Goal: Task Accomplishment & Management: Use online tool/utility

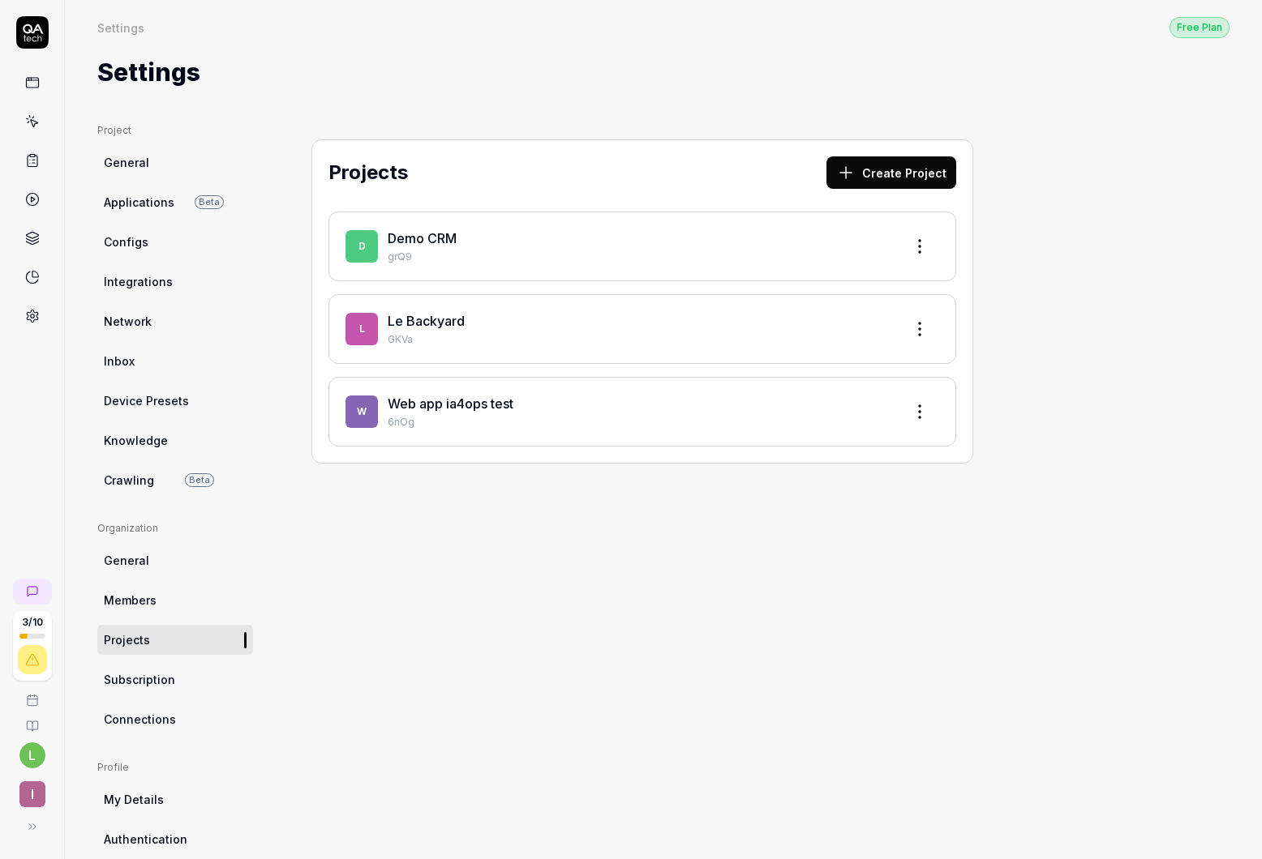
click at [442, 324] on link "Le Backyard" at bounding box center [426, 321] width 77 height 16
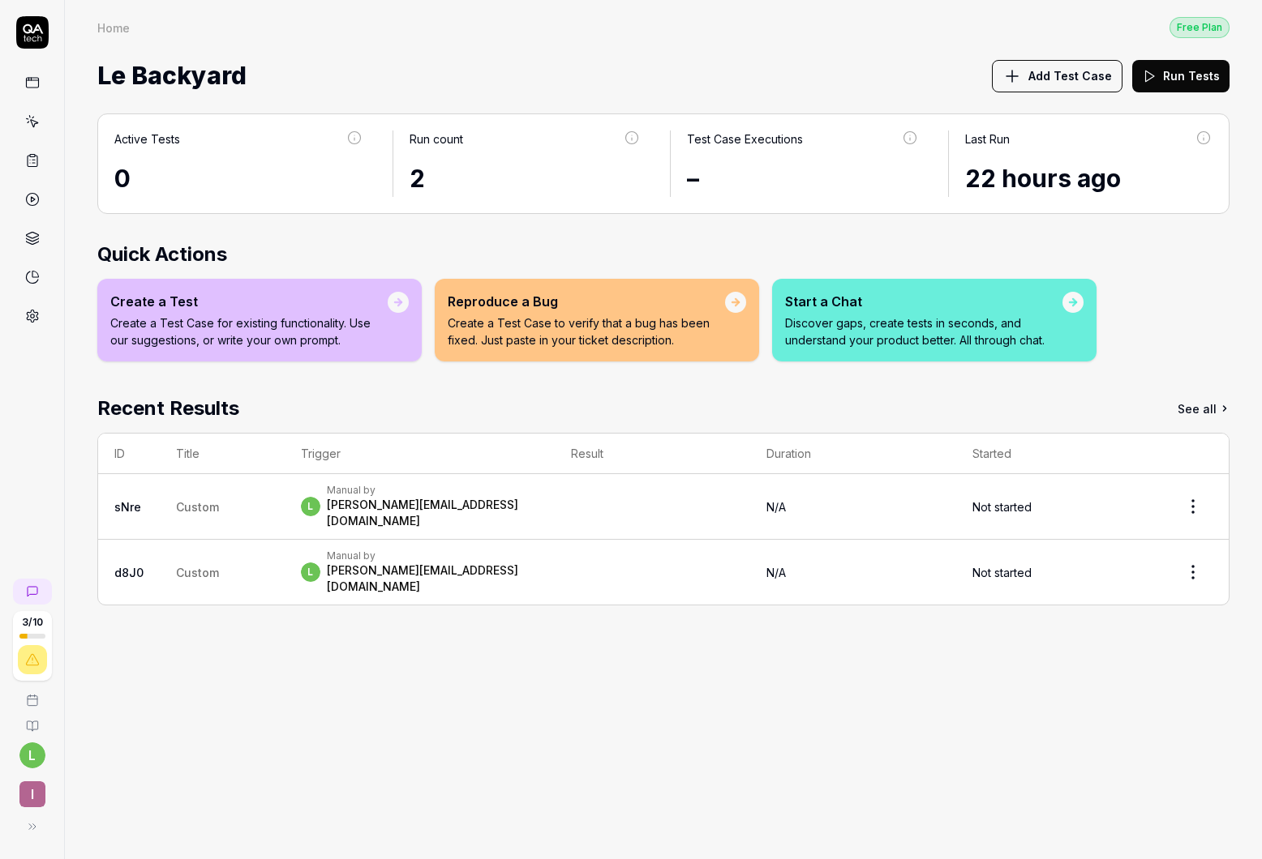
click at [186, 512] on td "Custom" at bounding box center [222, 507] width 125 height 66
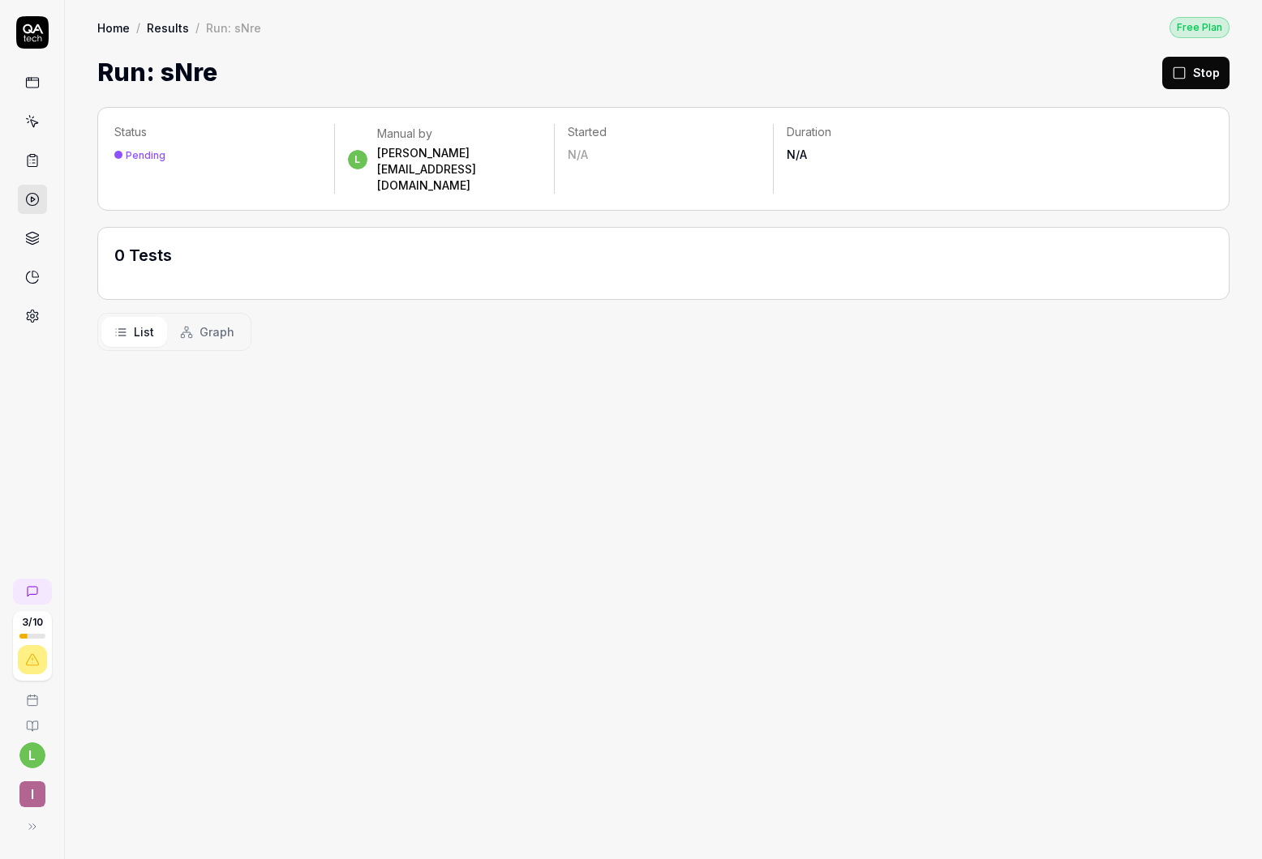
click at [36, 752] on html "3 / 10 l I Home / Results / Run: sNre Free Plan Home / Results / Run: sNre Free…" at bounding box center [631, 429] width 1262 height 859
click at [36, 760] on html "3 / 10 l I Home / Results / Run: sNre Free Plan Home / Results / Run: sNre Free…" at bounding box center [631, 429] width 1262 height 859
click at [31, 811] on button at bounding box center [29, 827] width 32 height 32
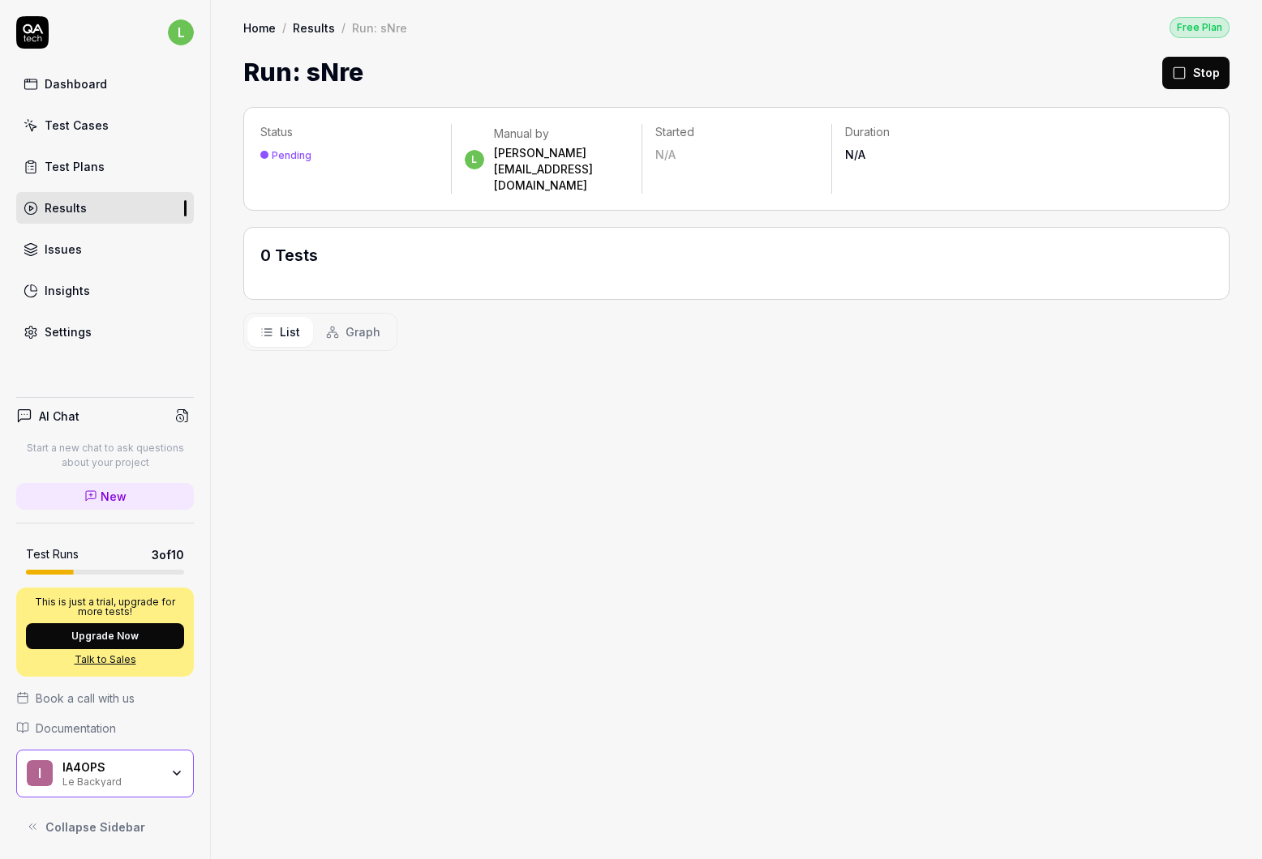
click at [48, 247] on div "Issues" at bounding box center [63, 249] width 37 height 17
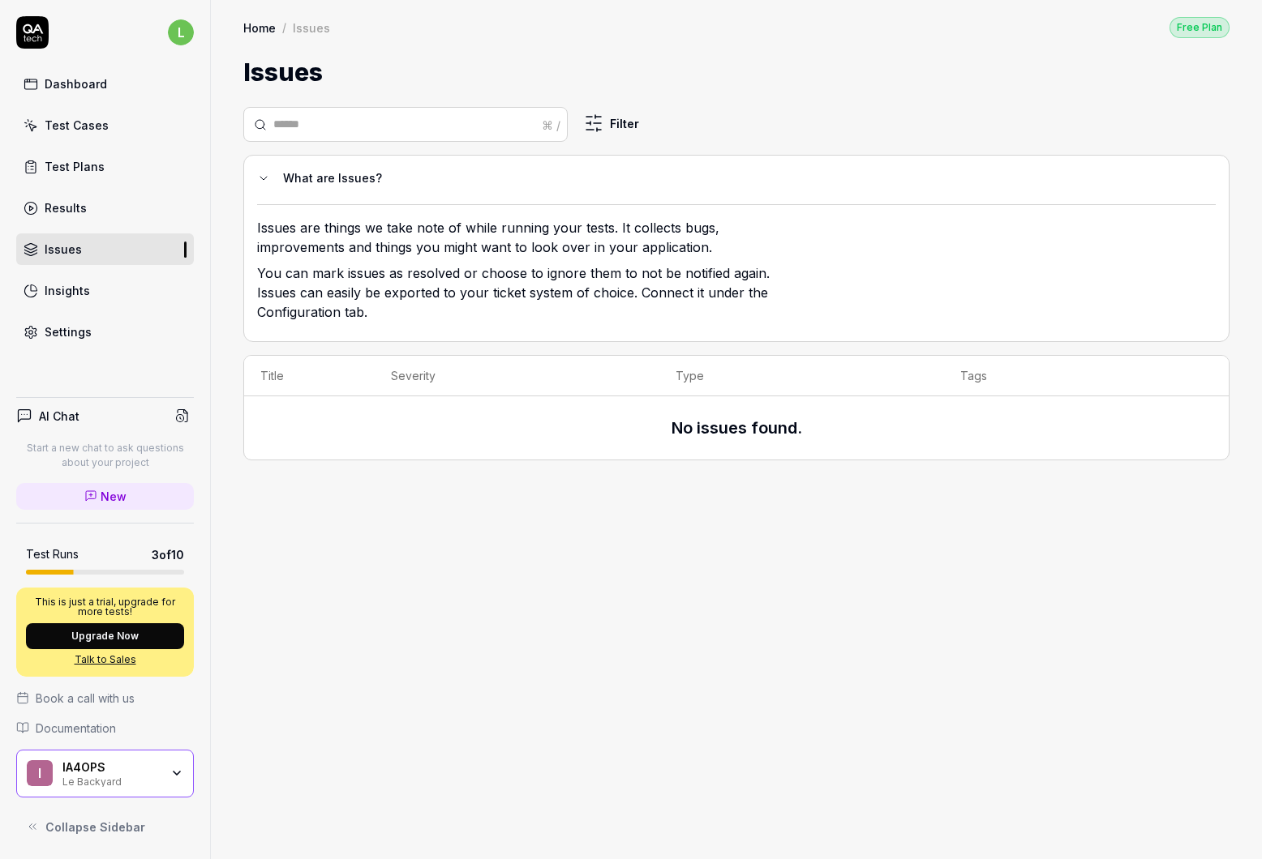
click at [77, 216] on link "Results" at bounding box center [105, 208] width 178 height 32
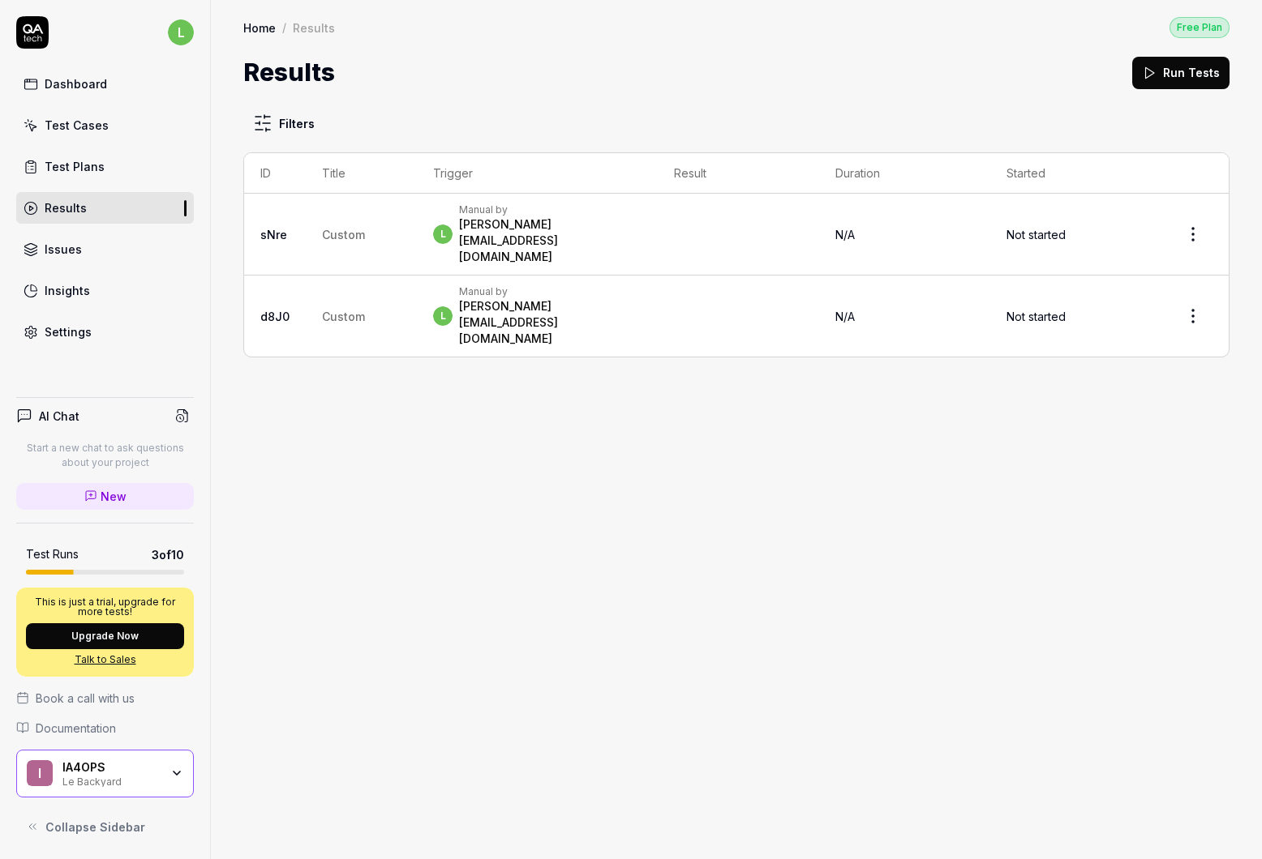
click at [65, 174] on div "Test Plans" at bounding box center [75, 166] width 60 height 17
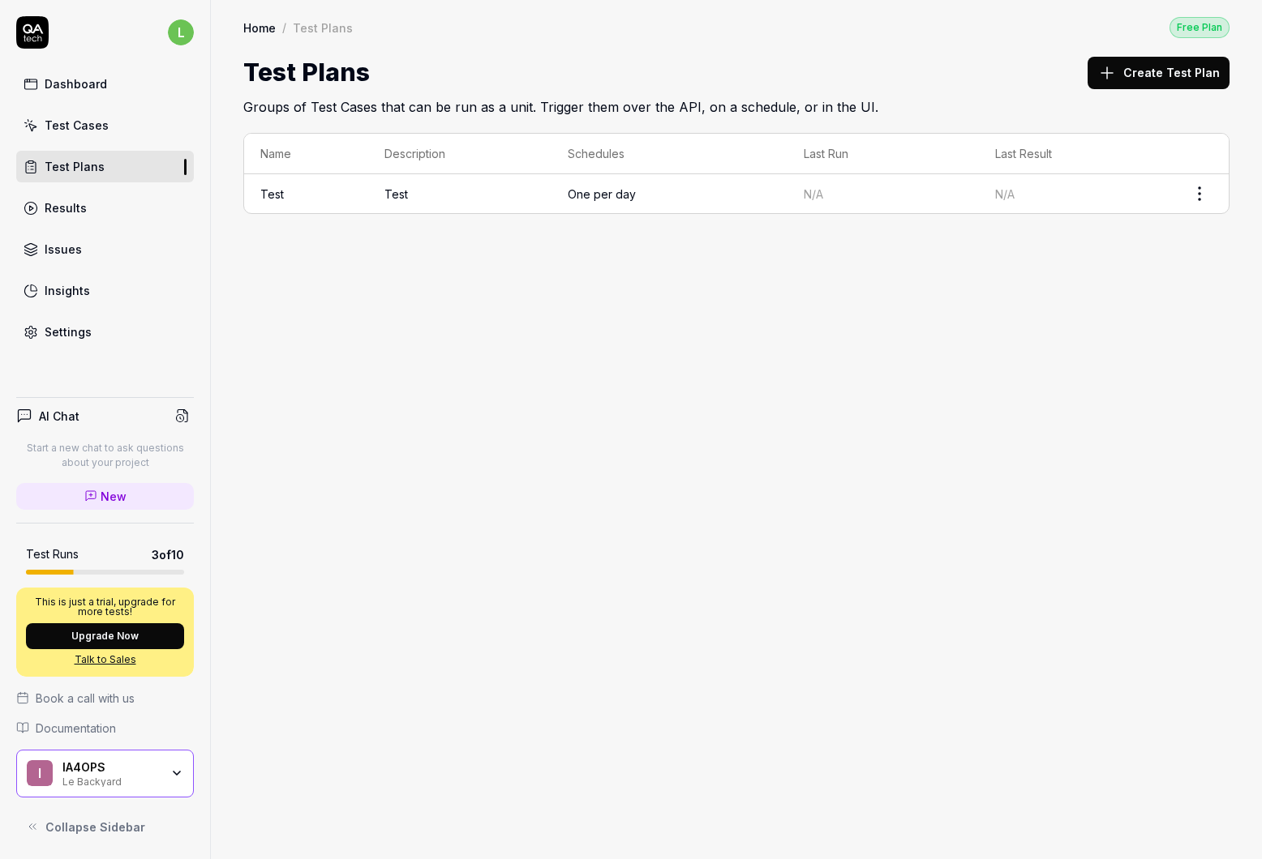
click at [66, 132] on div "Test Cases" at bounding box center [77, 125] width 64 height 17
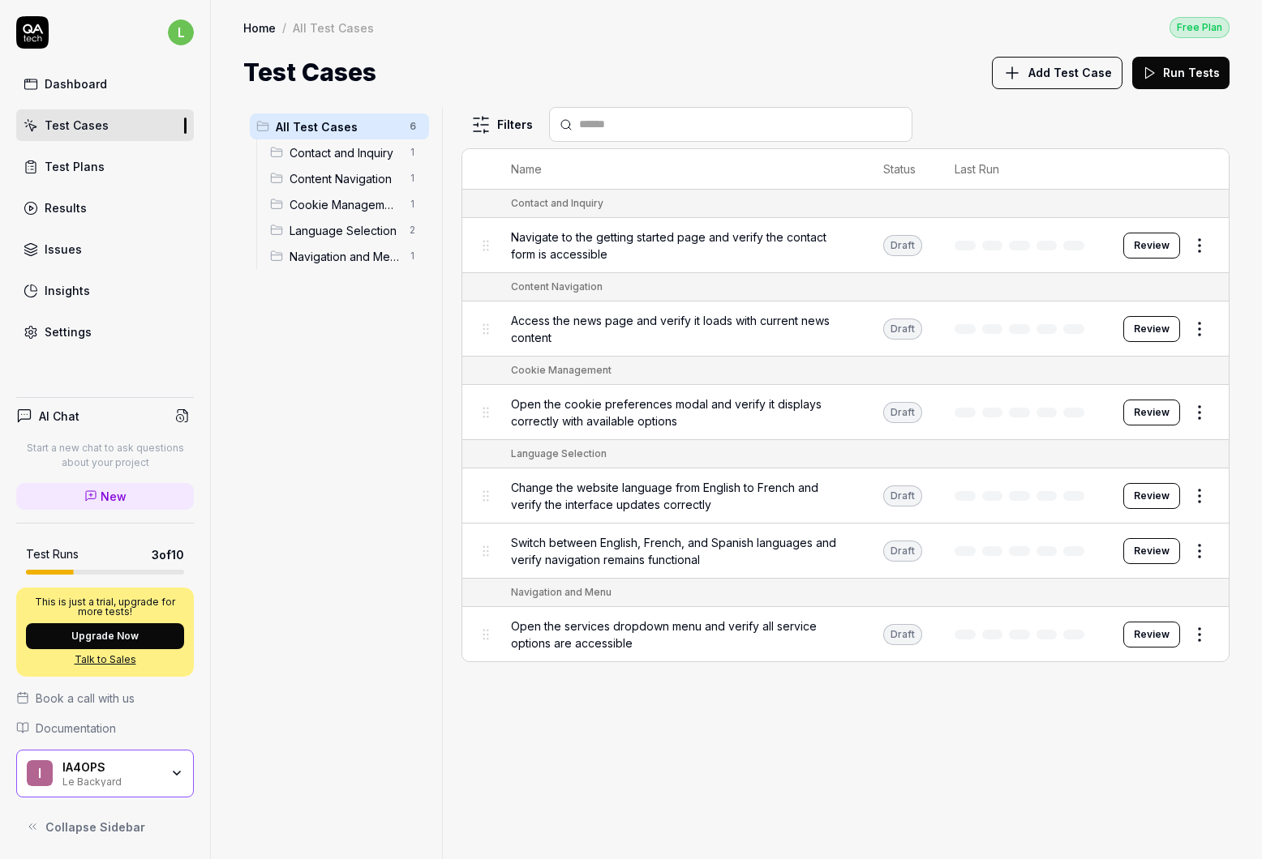
click at [74, 779] on div "Le Backyard" at bounding box center [110, 780] width 97 height 13
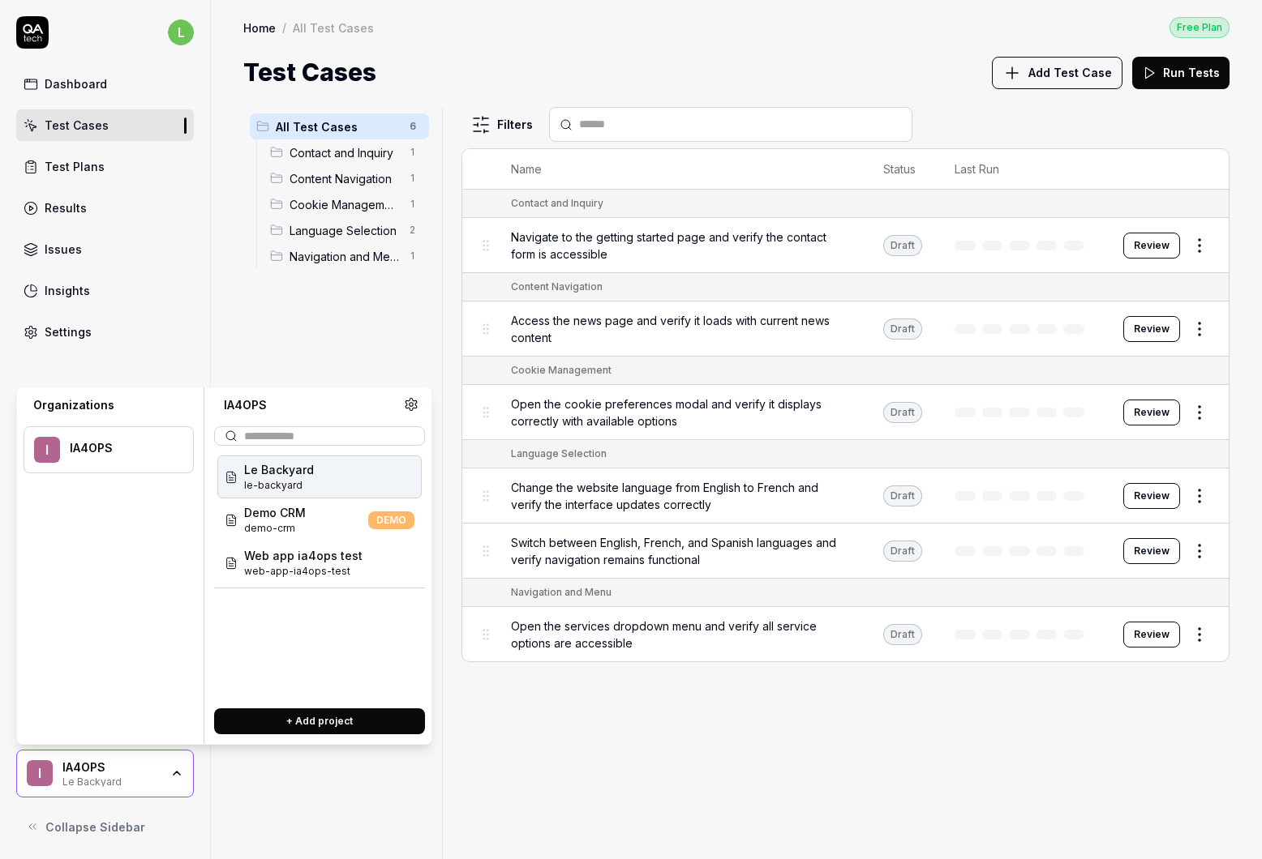
click at [282, 716] on button "+ Add project" at bounding box center [319, 722] width 211 height 26
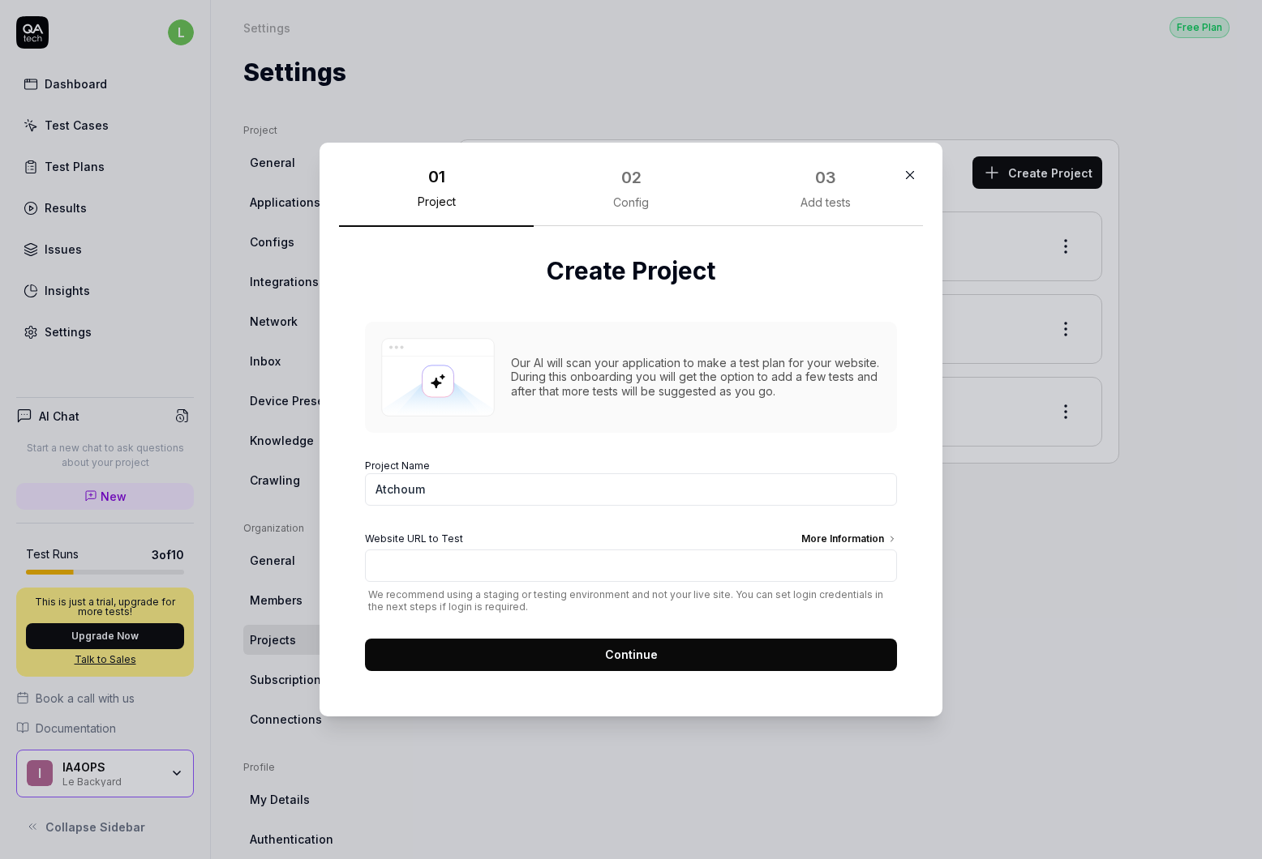
type input "Atchoum"
click at [473, 570] on input "Website URL to Test More Information" at bounding box center [631, 566] width 532 height 32
paste input "[URL][DOMAIN_NAME]"
type input "[URL][DOMAIN_NAME]"
click at [602, 523] on form "Project Name Atchoum Website URL to Test More Information [URL][DOMAIN_NAME] We…" at bounding box center [631, 560] width 532 height 222
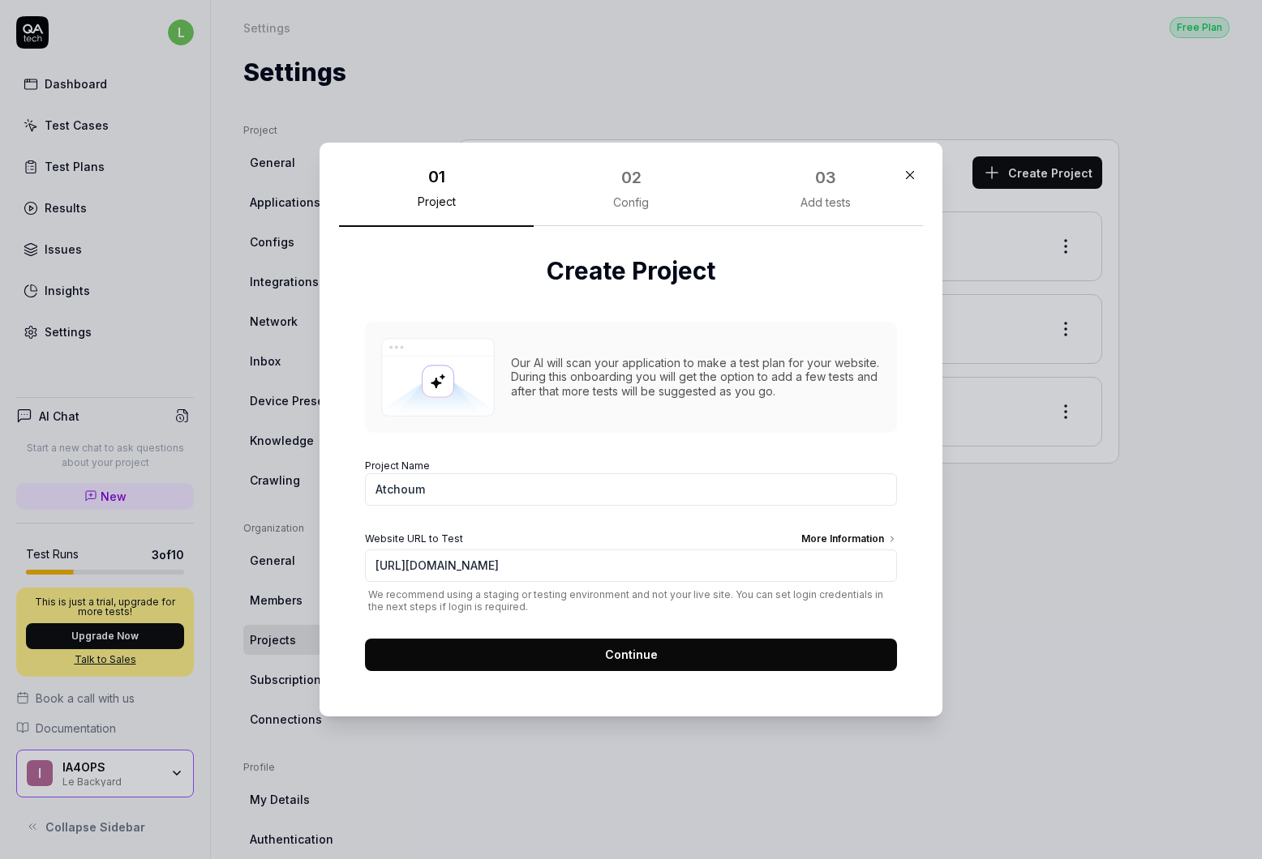
click at [520, 656] on button "Continue" at bounding box center [631, 655] width 532 height 32
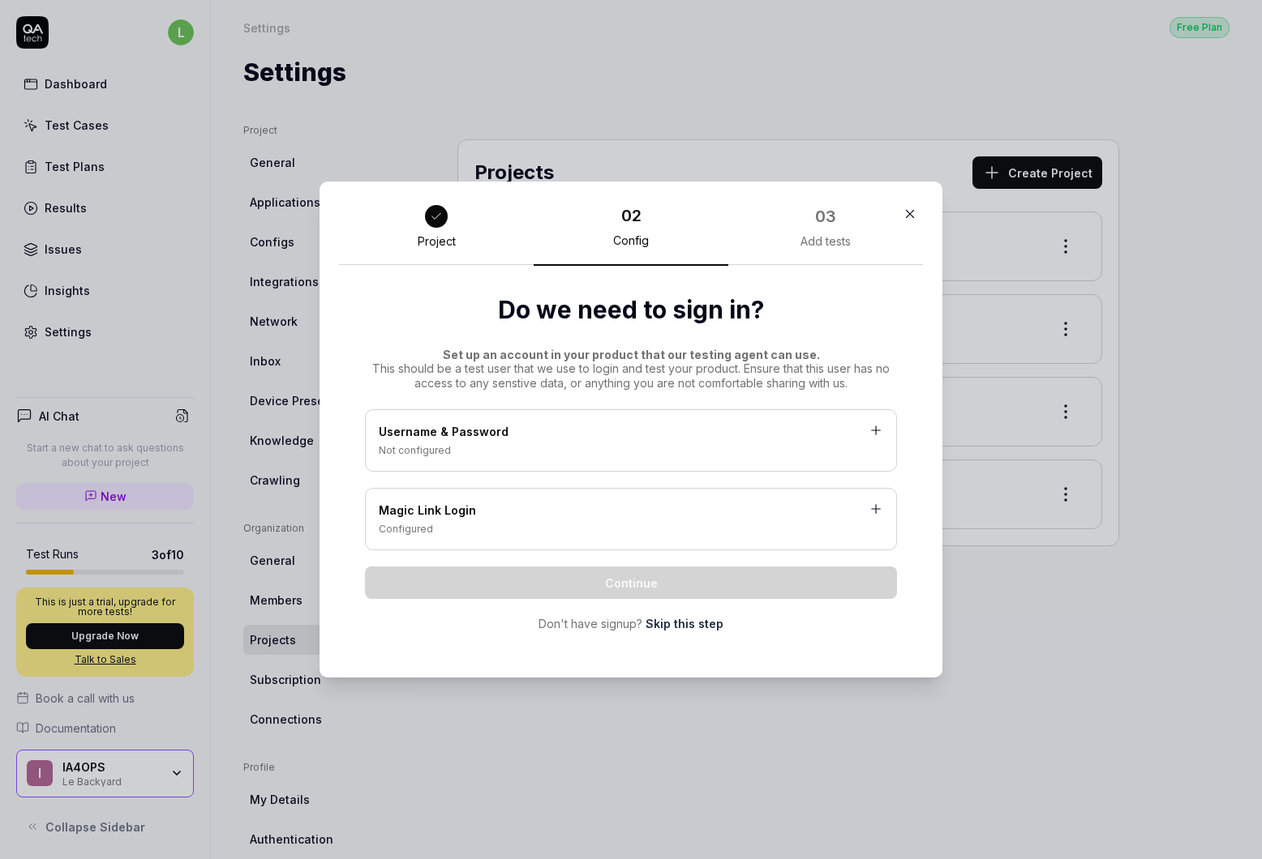
click at [459, 454] on div "Not configured" at bounding box center [631, 451] width 504 height 15
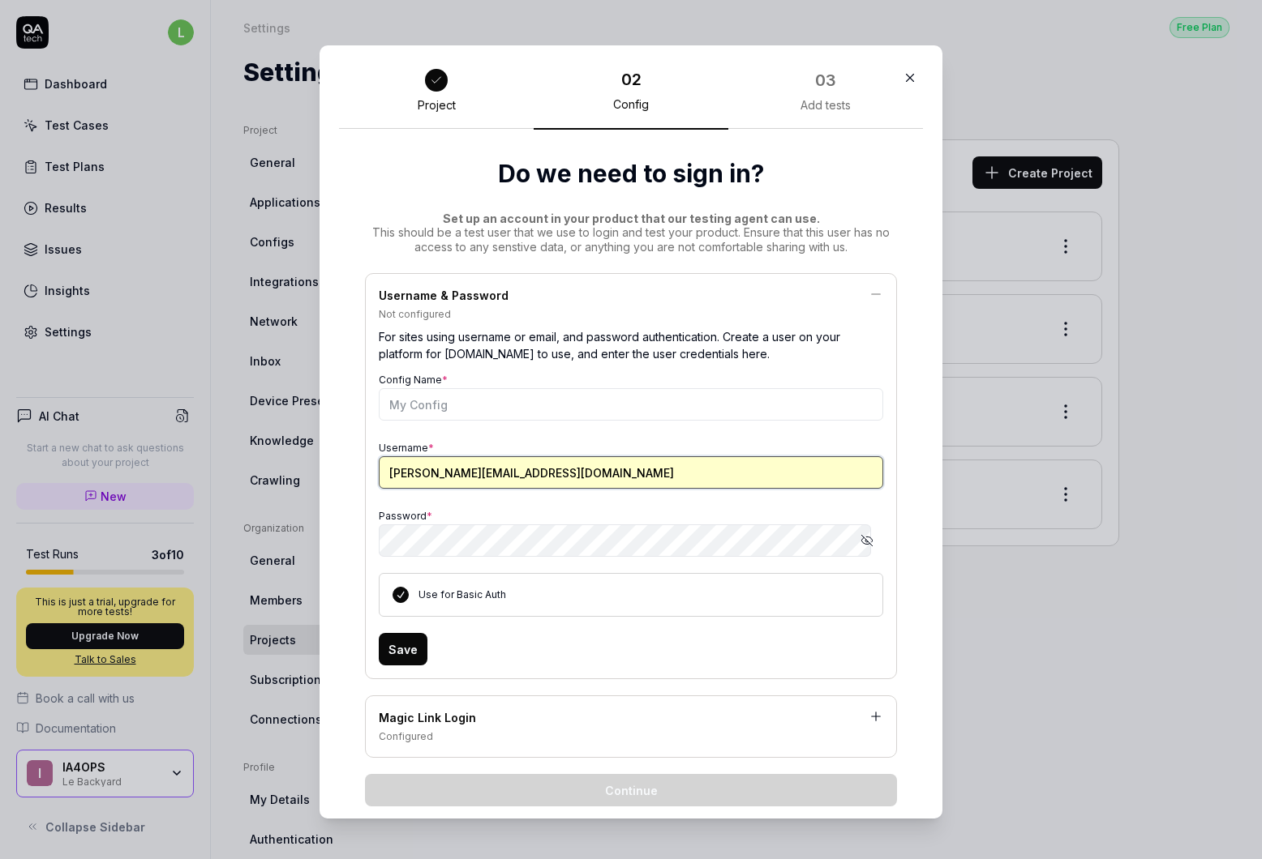
click at [449, 469] on input "[PERSON_NAME][EMAIL_ADDRESS][DOMAIN_NAME]" at bounding box center [631, 472] width 504 height 32
paste input "coiwemebimei-7533@yopmail"
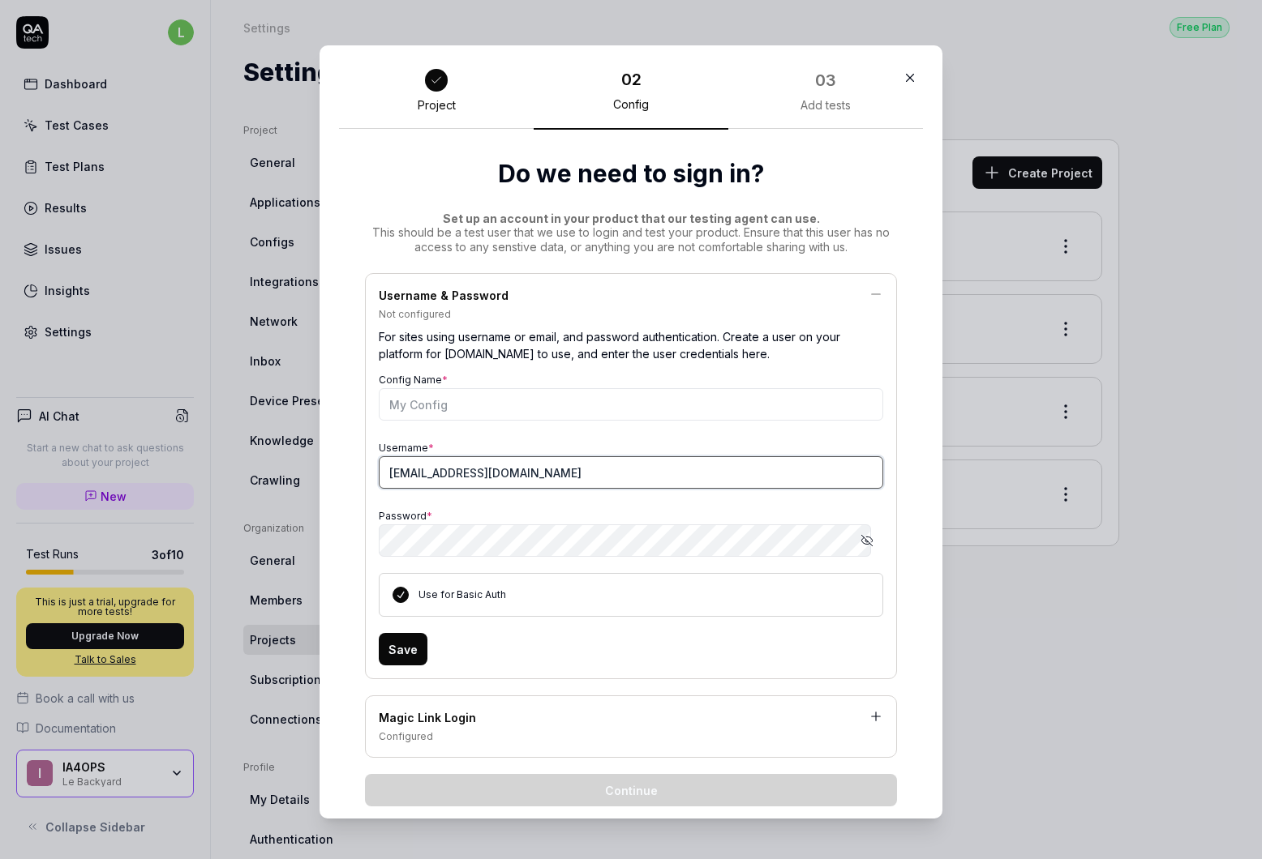
type input "[EMAIL_ADDRESS][DOMAIN_NAME]"
click at [860, 543] on icon "button" at bounding box center [866, 540] width 13 height 13
click at [341, 572] on div "Do we need to sign in? Set up an account in your product that our testing agent…" at bounding box center [631, 498] width 584 height 737
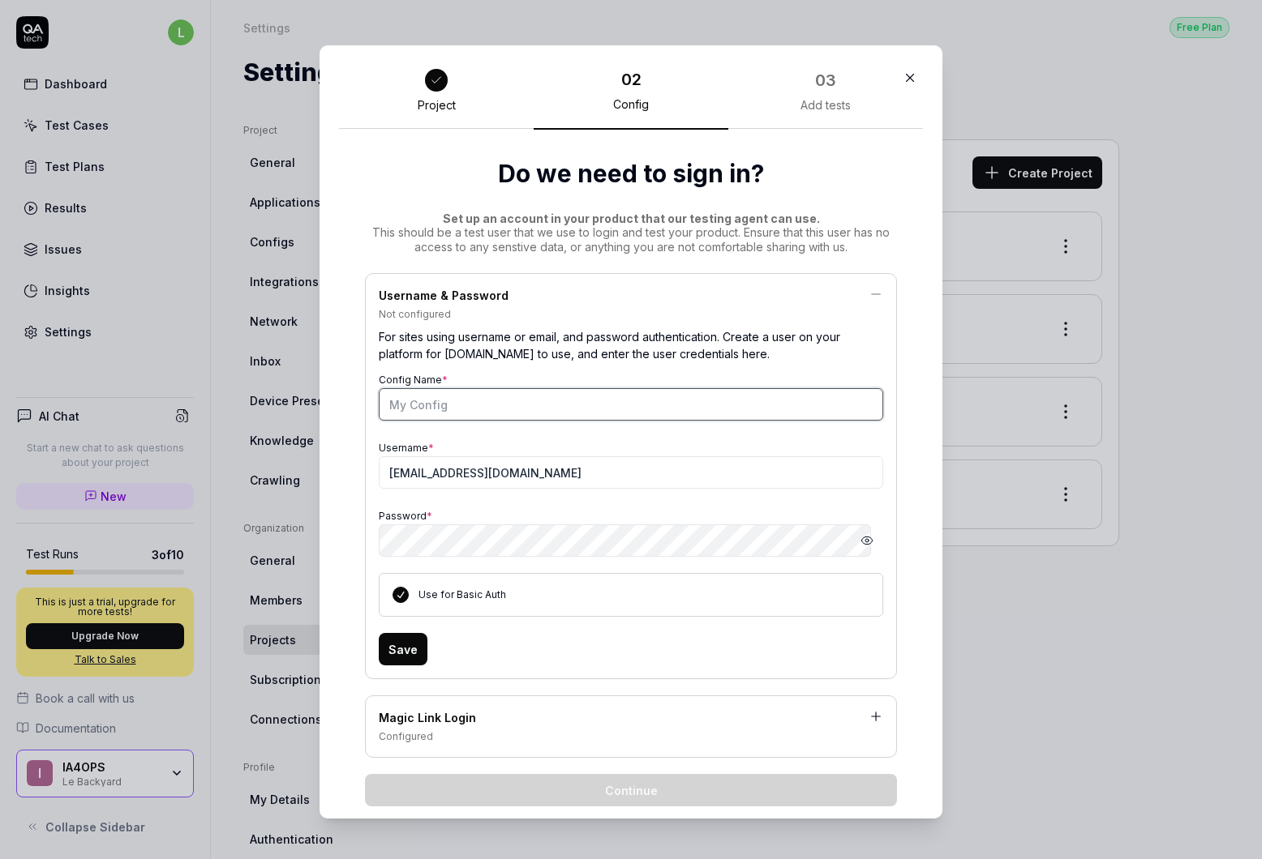
click at [414, 405] on input "Config Name *" at bounding box center [631, 404] width 504 height 32
type input "test"
click at [401, 659] on button "Save" at bounding box center [403, 649] width 49 height 32
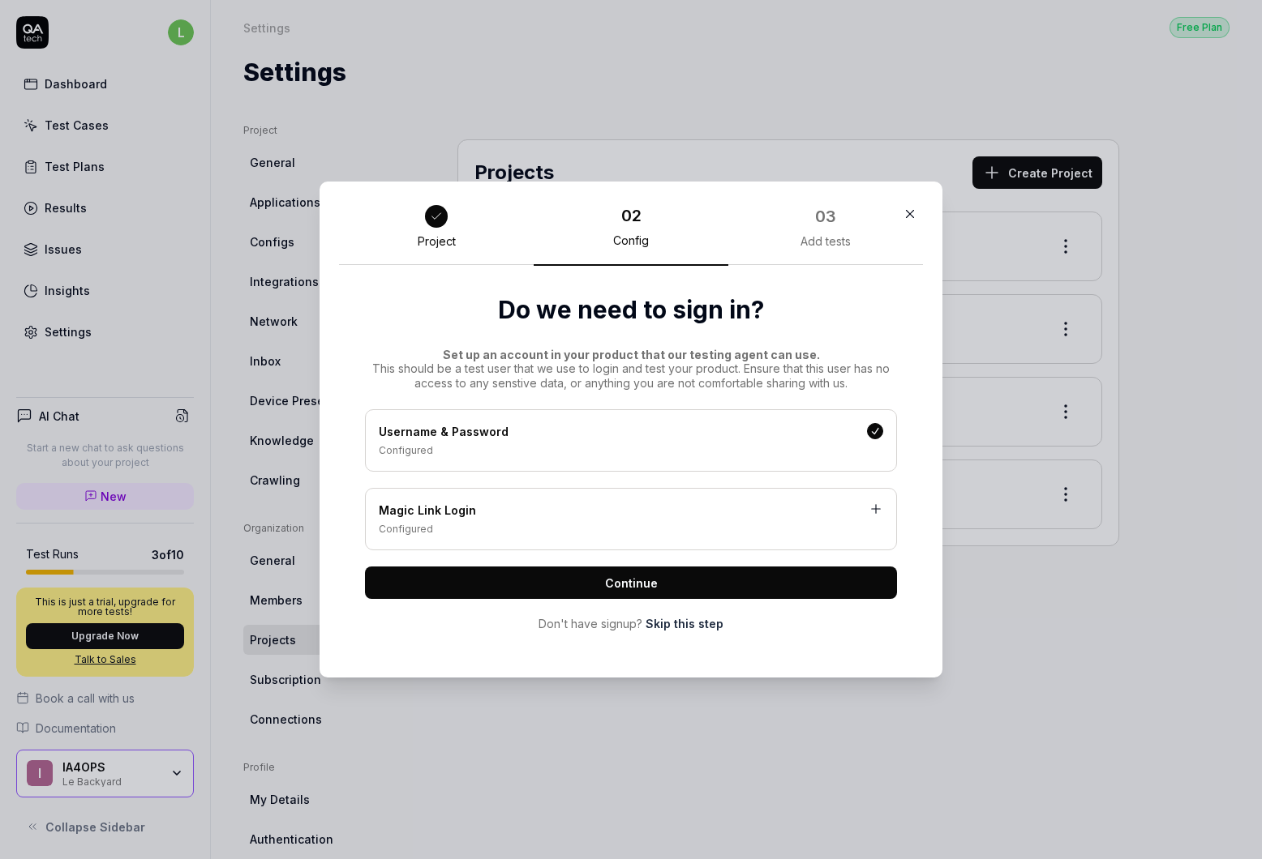
click at [605, 590] on span "Continue" at bounding box center [631, 583] width 53 height 17
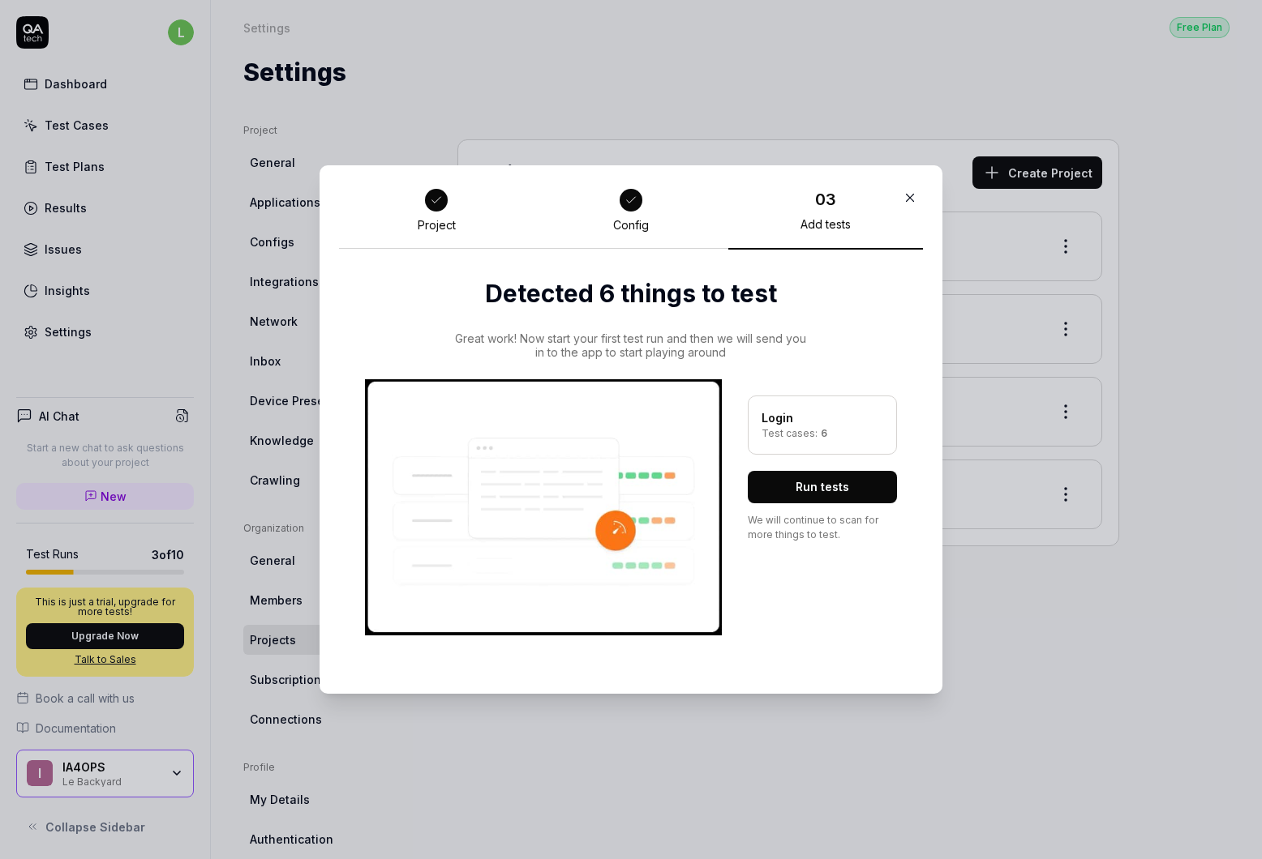
click at [806, 496] on button "Run tests" at bounding box center [822, 487] width 149 height 32
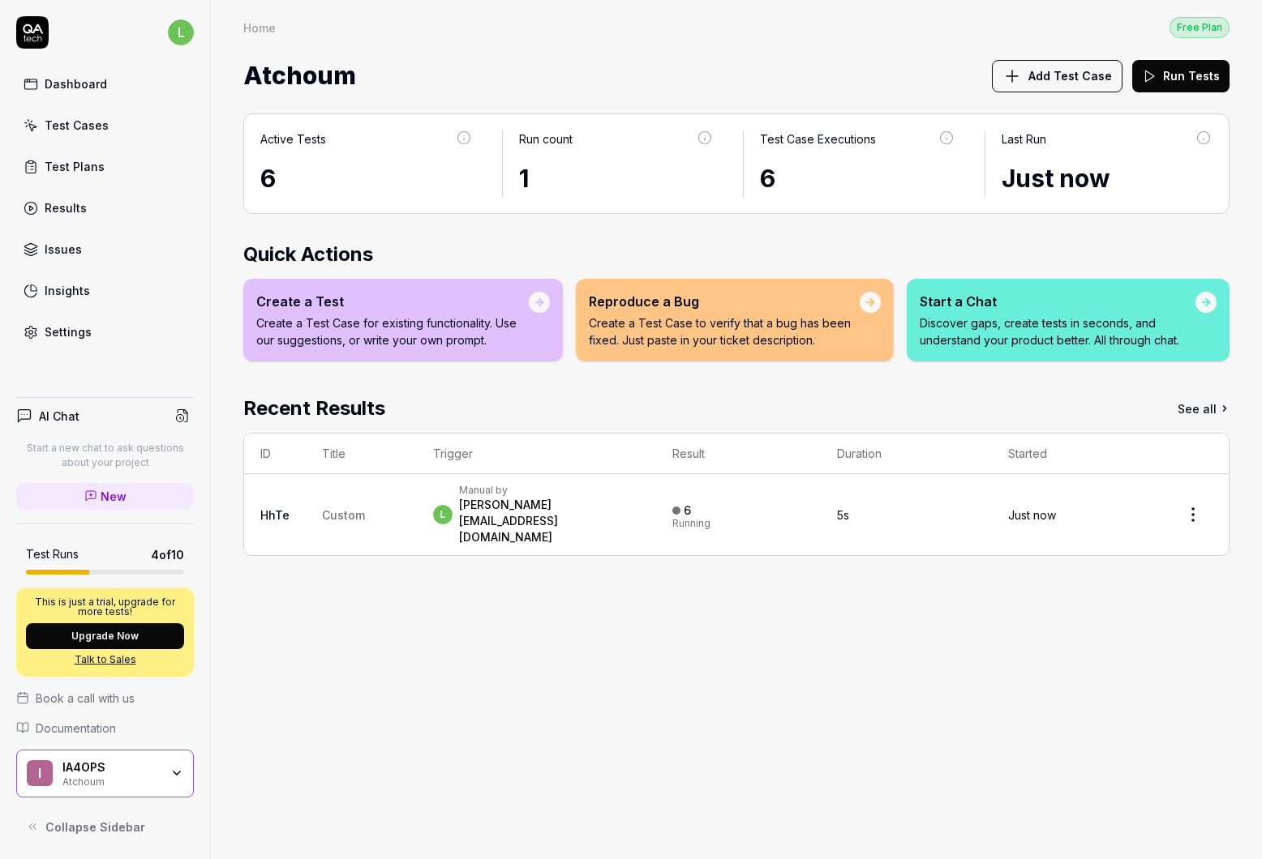
click at [368, 174] on div "6" at bounding box center [366, 179] width 212 height 36
click at [966, 499] on td "7s" at bounding box center [906, 514] width 170 height 81
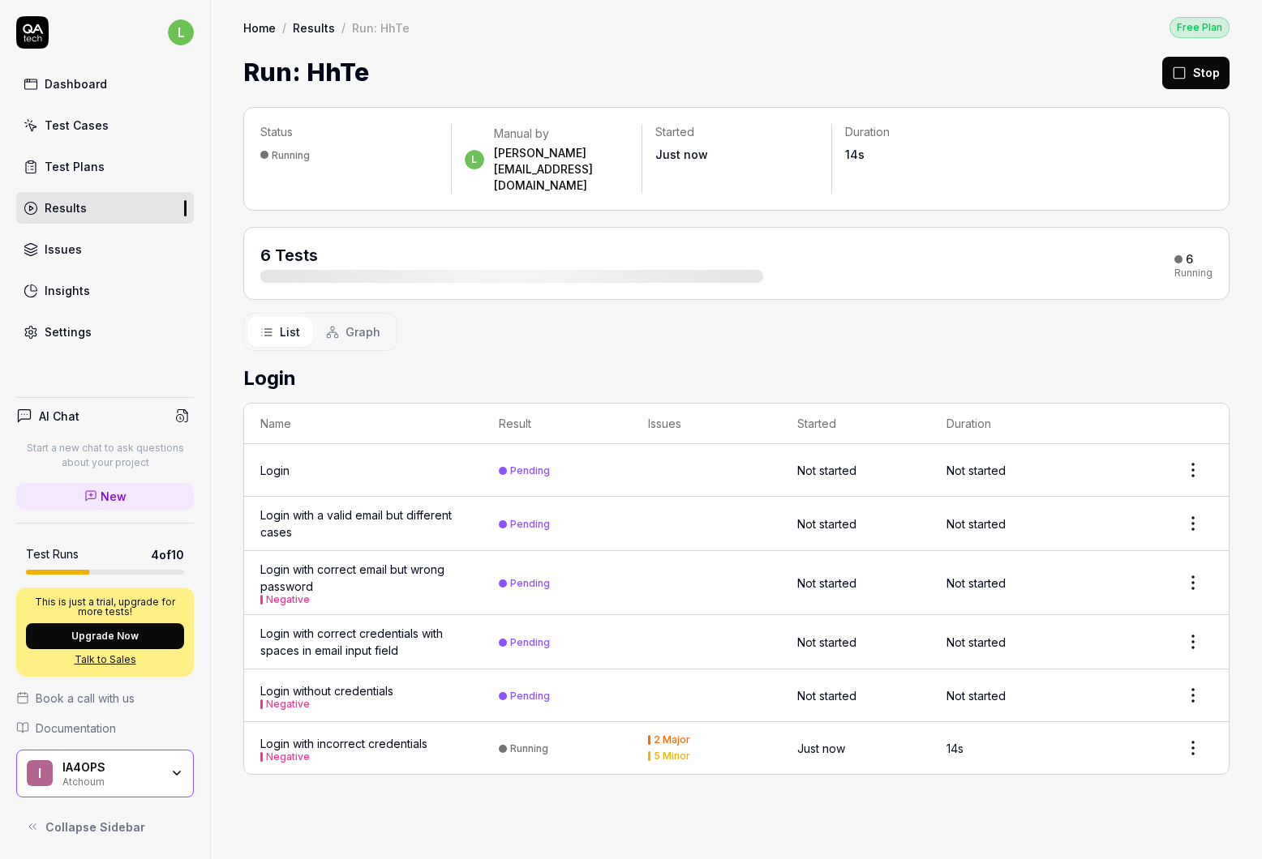
click at [893, 722] on td "Just now" at bounding box center [855, 748] width 149 height 52
click at [308, 752] on div "Negative" at bounding box center [343, 757] width 167 height 10
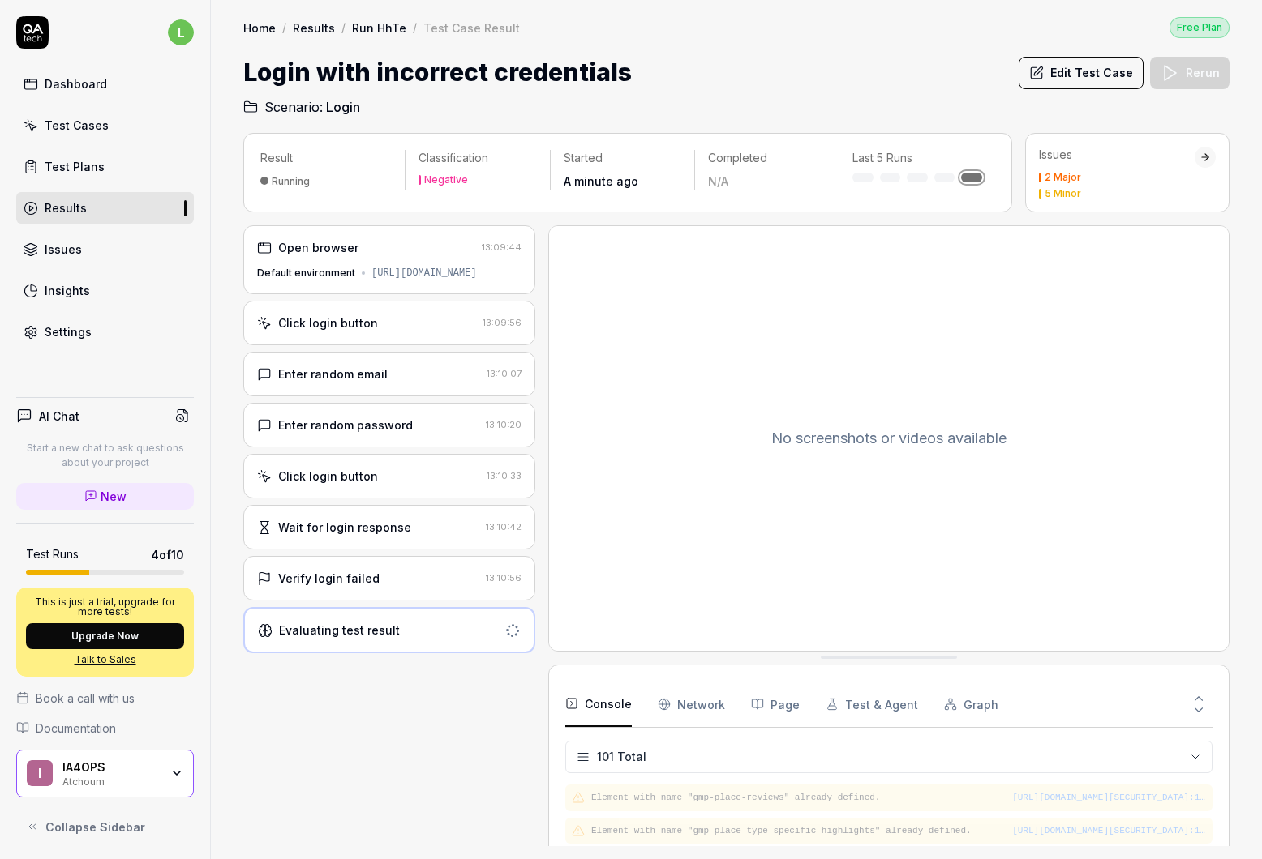
click at [81, 174] on div "Test Plans" at bounding box center [75, 166] width 60 height 17
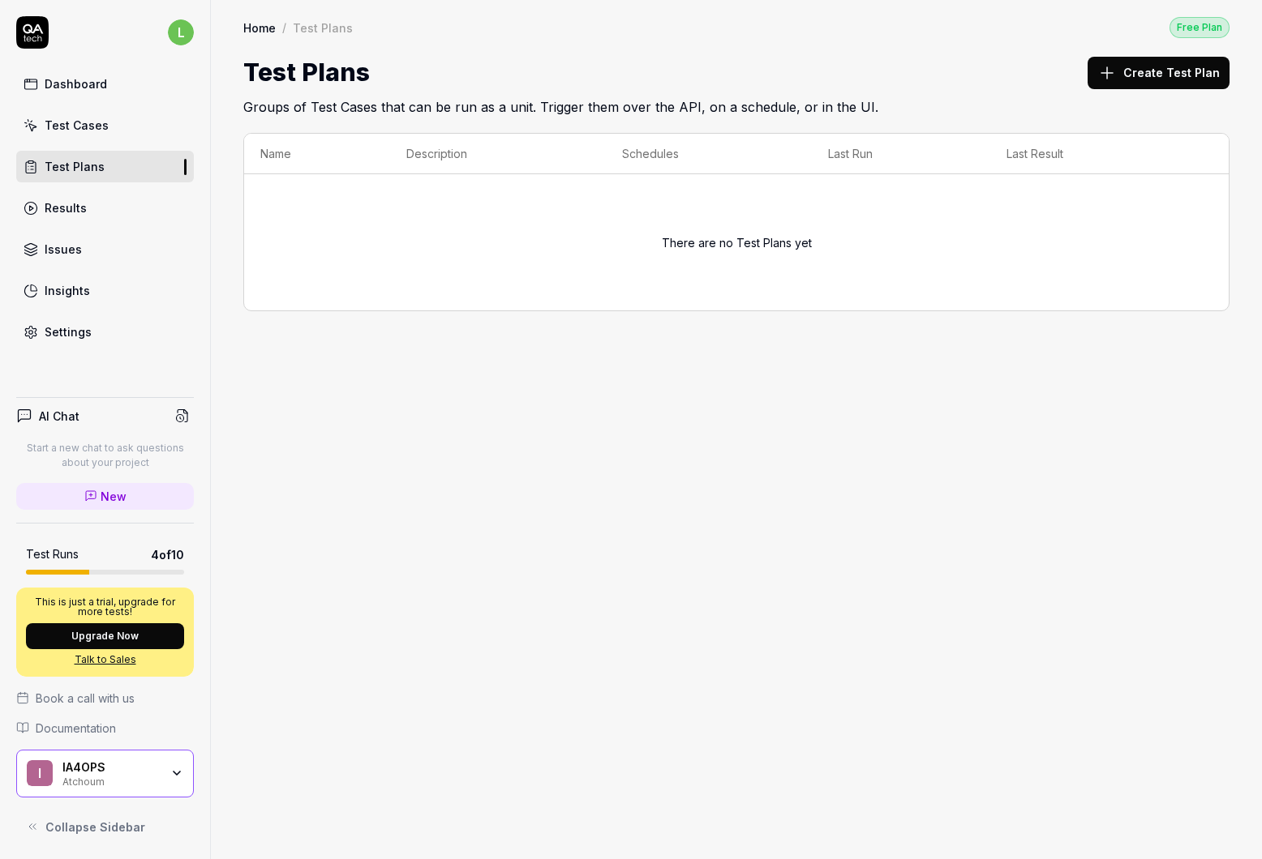
click at [84, 135] on link "Test Cases" at bounding box center [105, 125] width 178 height 32
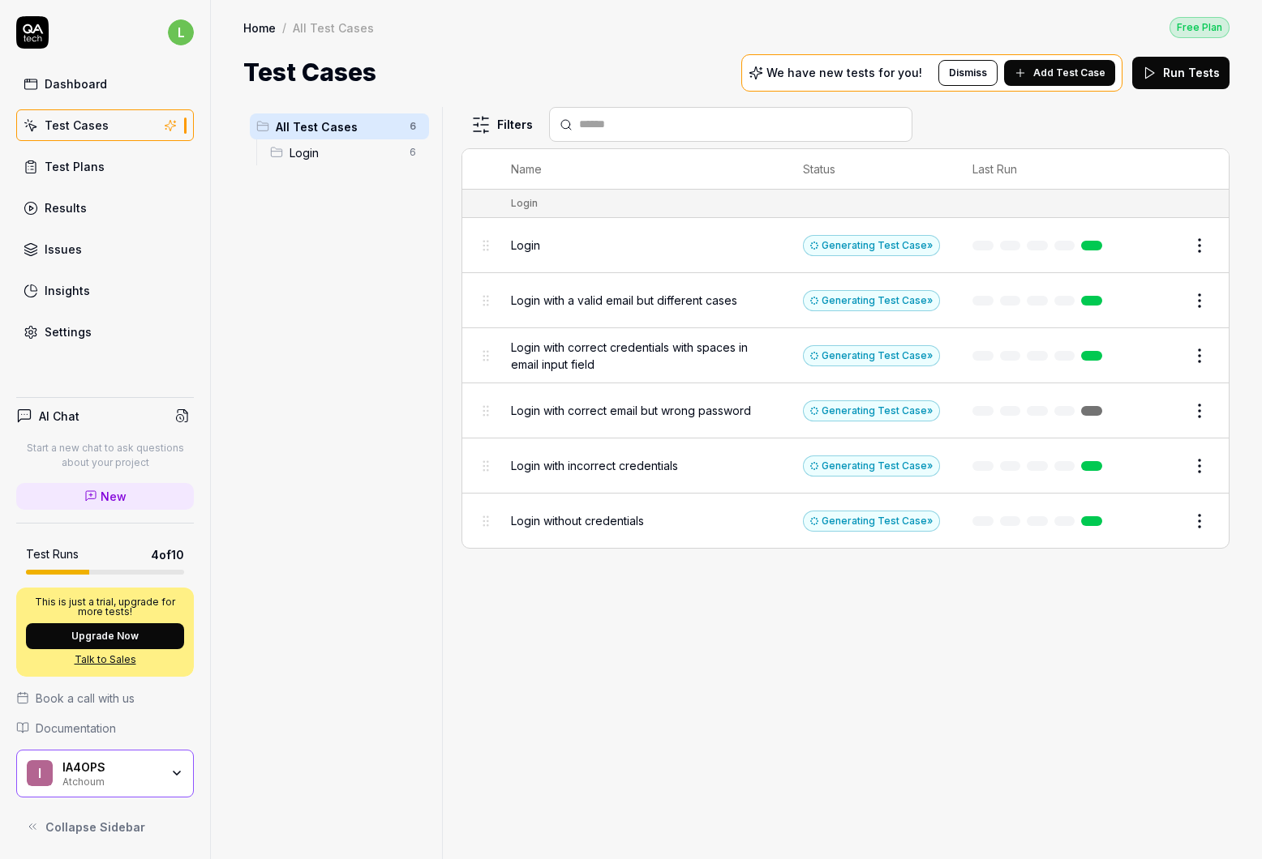
click at [1048, 75] on span "Add Test Case" at bounding box center [1069, 73] width 72 height 15
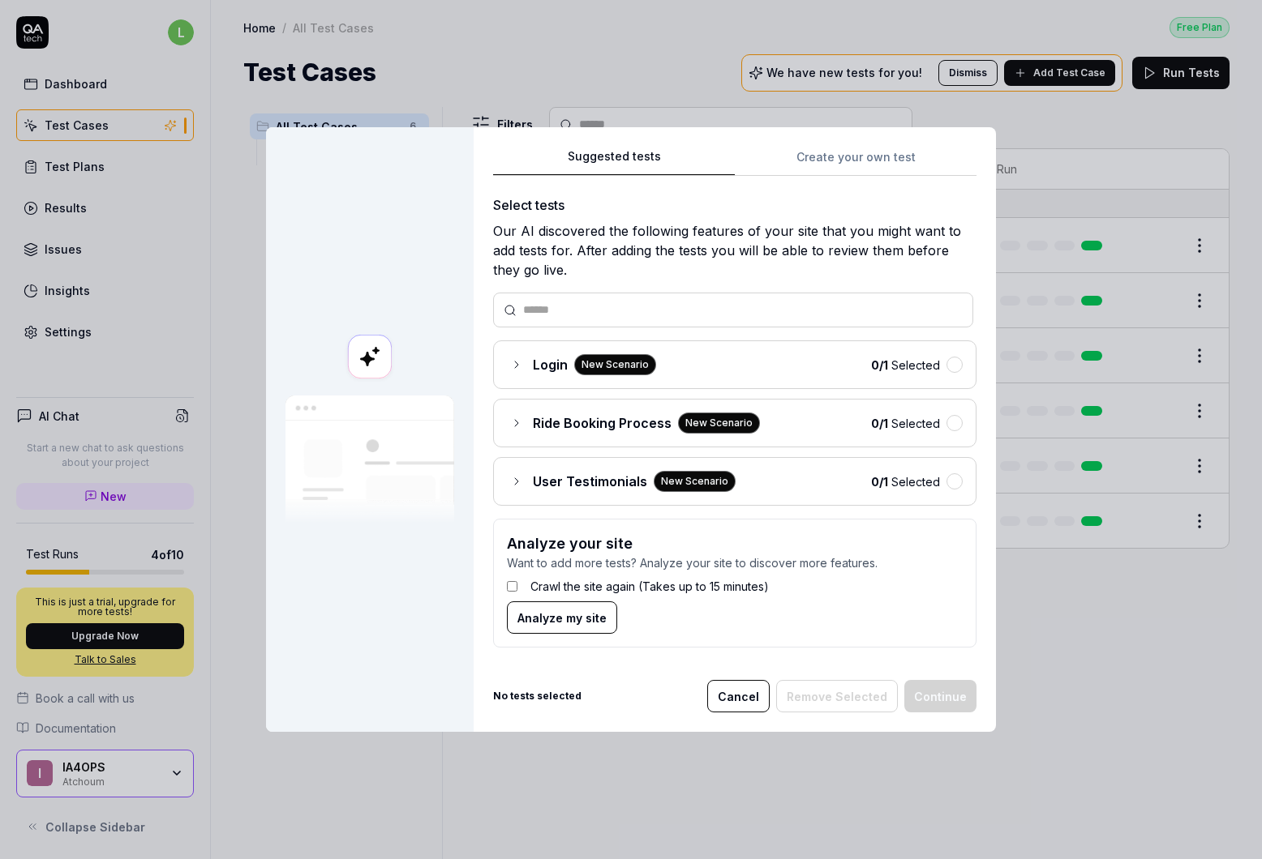
click at [512, 426] on icon at bounding box center [516, 423] width 13 height 13
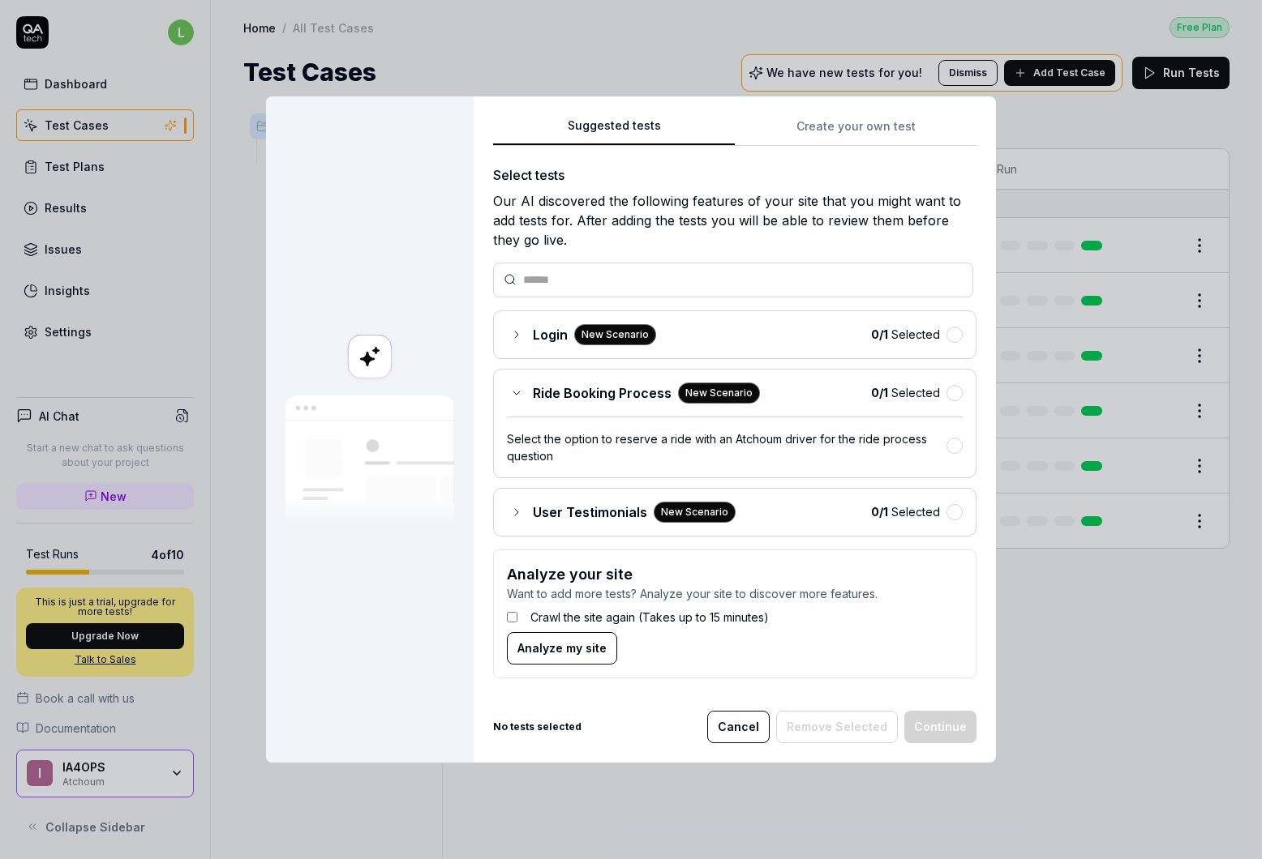
click at [510, 392] on icon at bounding box center [516, 393] width 13 height 13
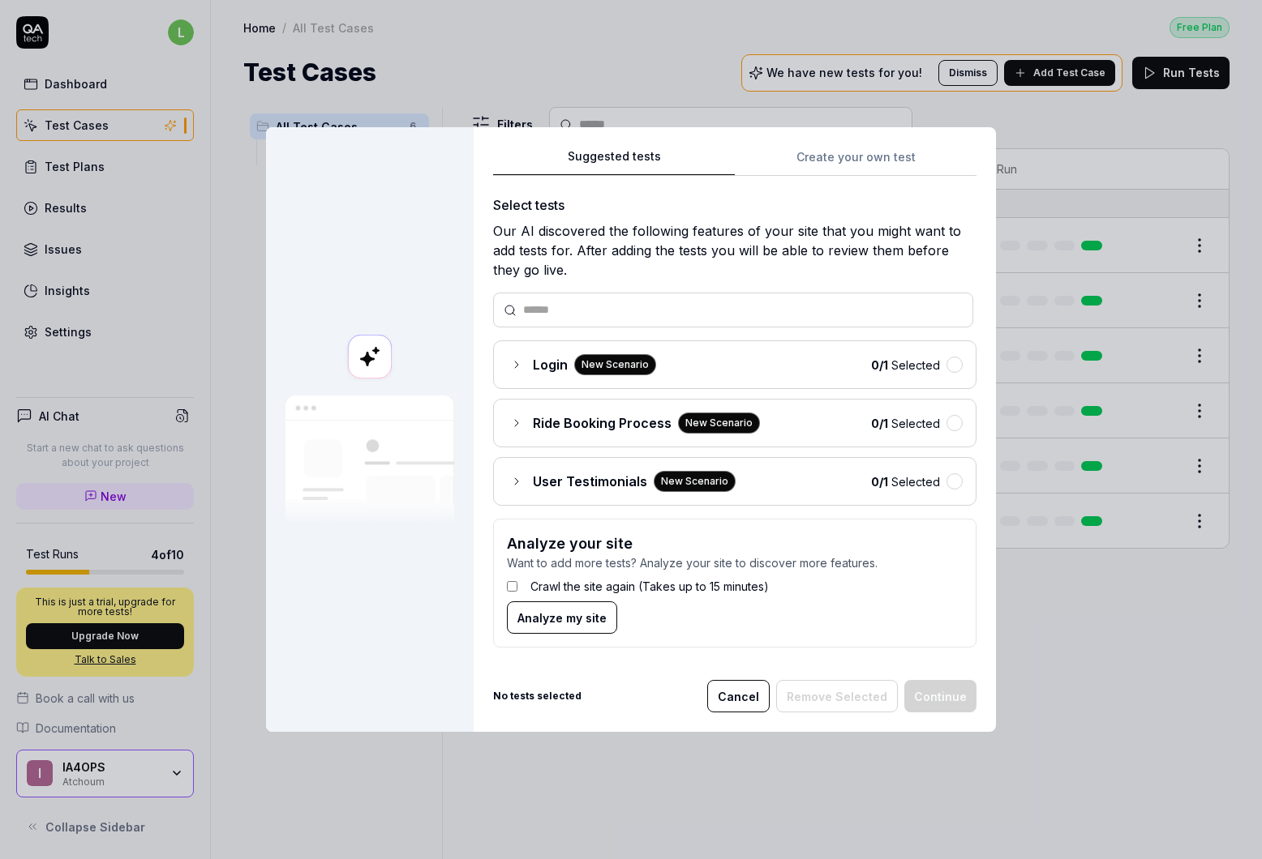
click at [571, 622] on span "Analyze my site" at bounding box center [561, 618] width 89 height 17
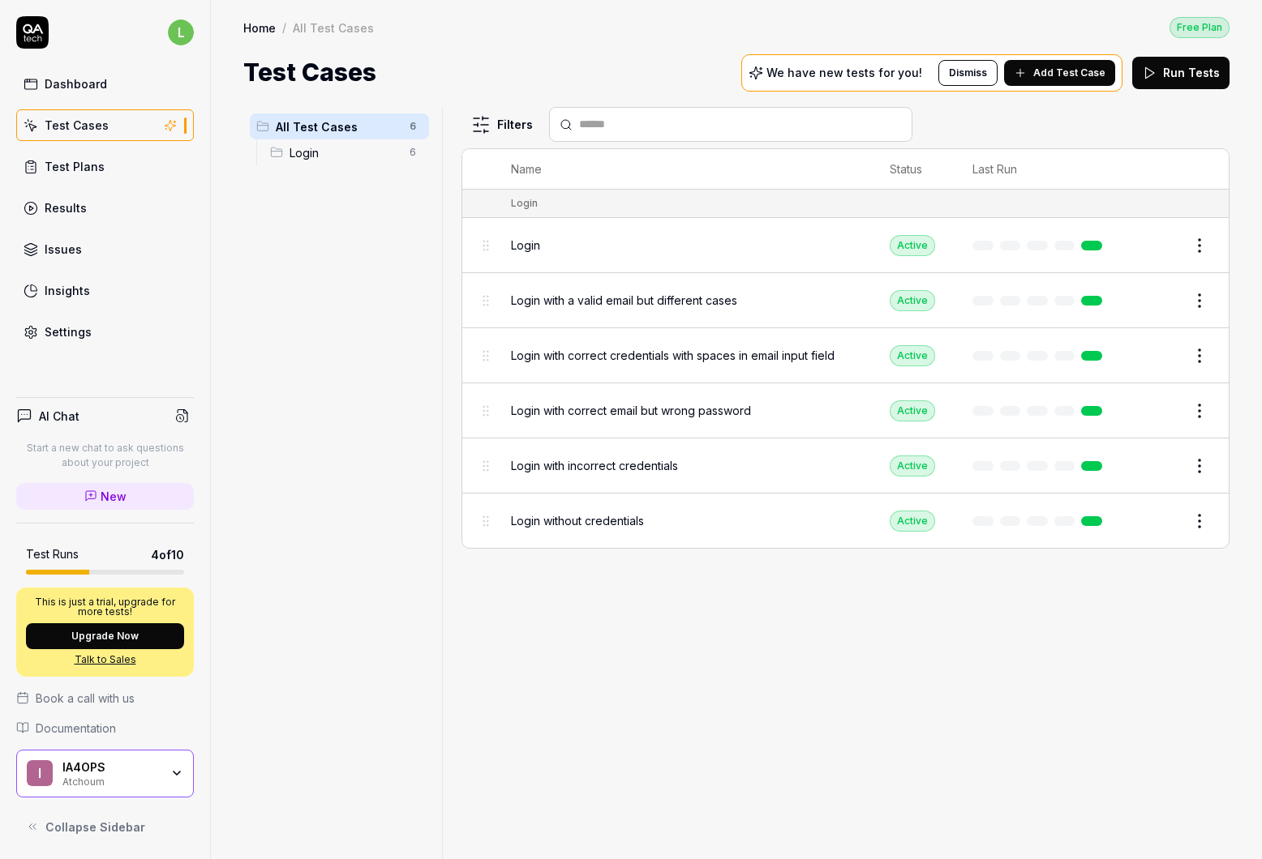
click at [583, 359] on span "Login with correct credentials with spaces in email input field" at bounding box center [673, 355] width 324 height 17
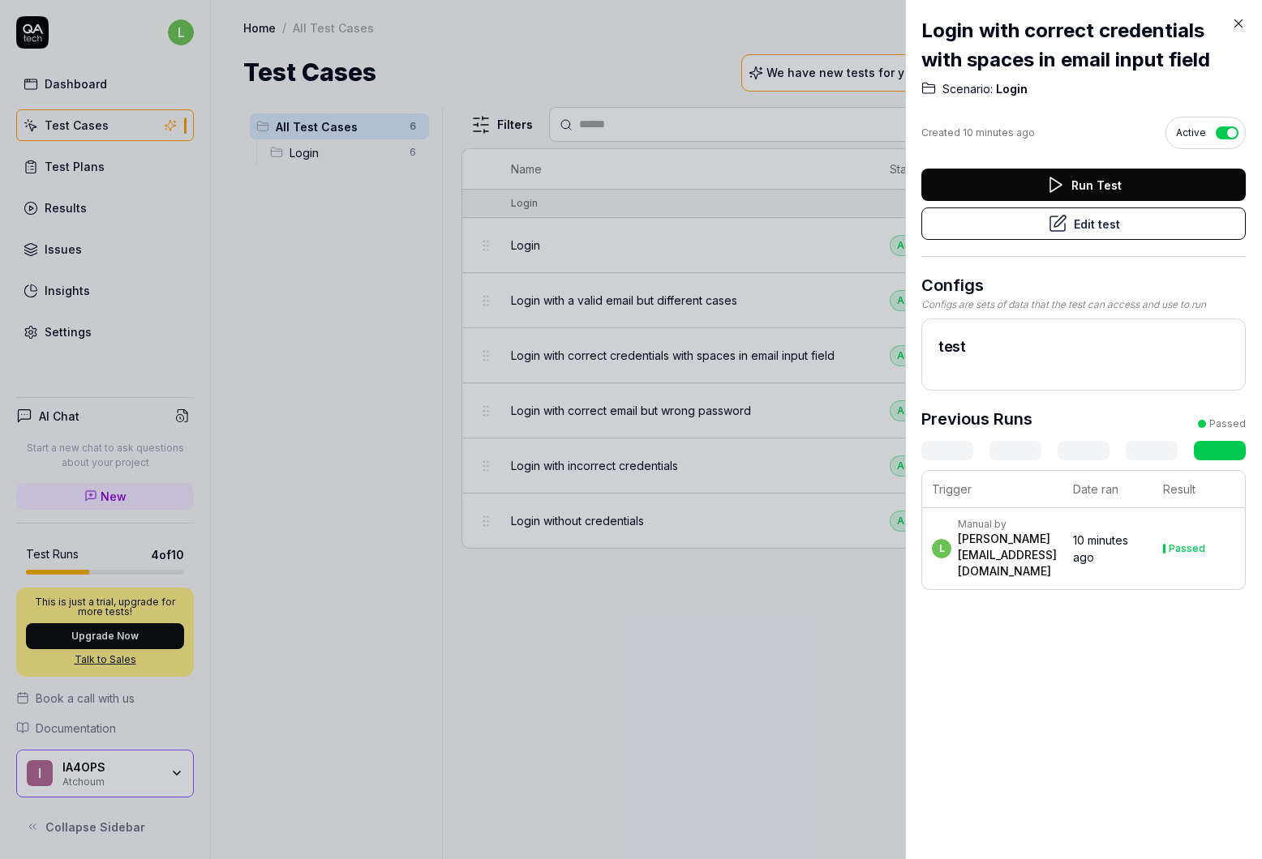
click at [777, 641] on div at bounding box center [631, 429] width 1262 height 859
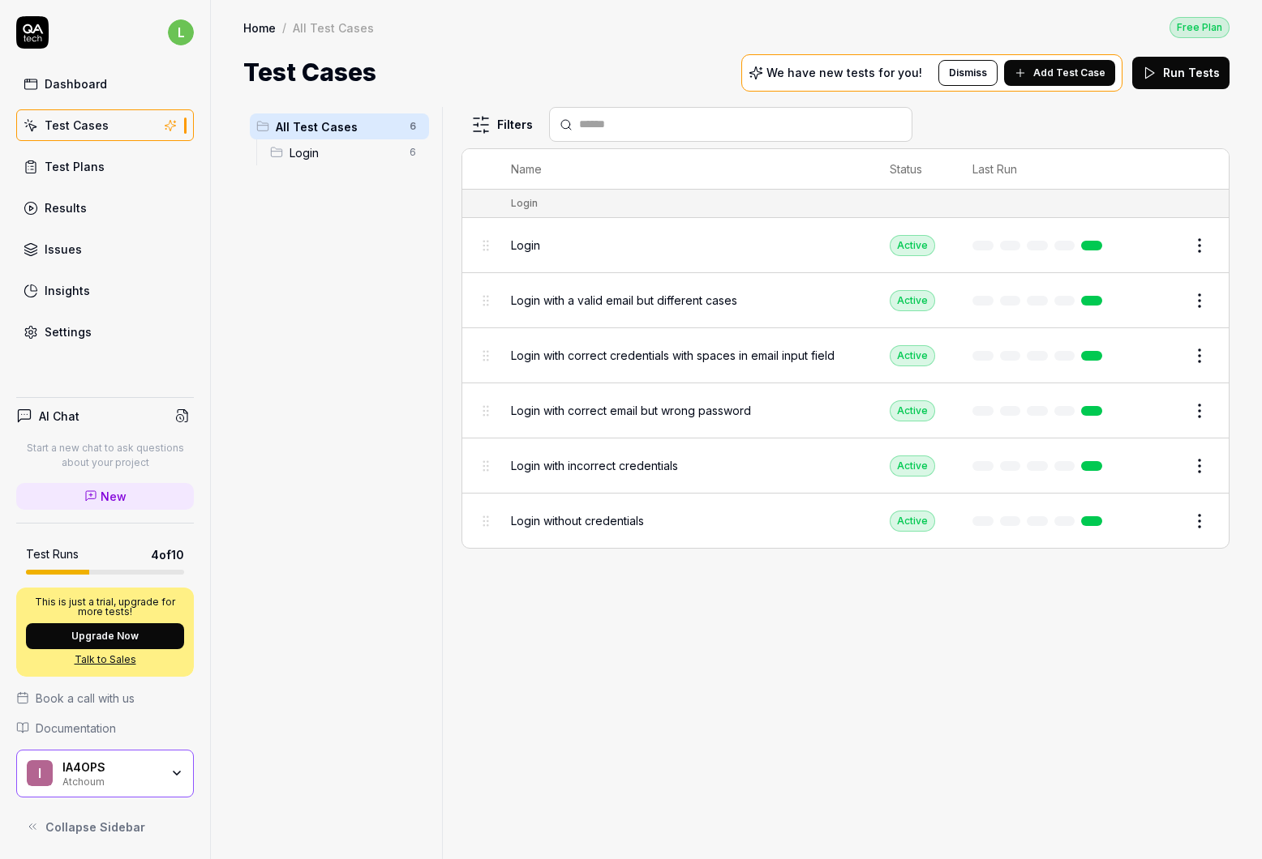
click at [1194, 301] on html "l Dashboard Test Cases Test Plans Results Issues Insights Settings AI Chat Star…" at bounding box center [631, 429] width 1262 height 859
click at [973, 684] on html "l Dashboard Test Cases Test Plans Results Issues Insights Settings AI Chat Star…" at bounding box center [631, 429] width 1262 height 859
click at [641, 306] on span "Login with a valid email but different cases" at bounding box center [624, 300] width 226 height 17
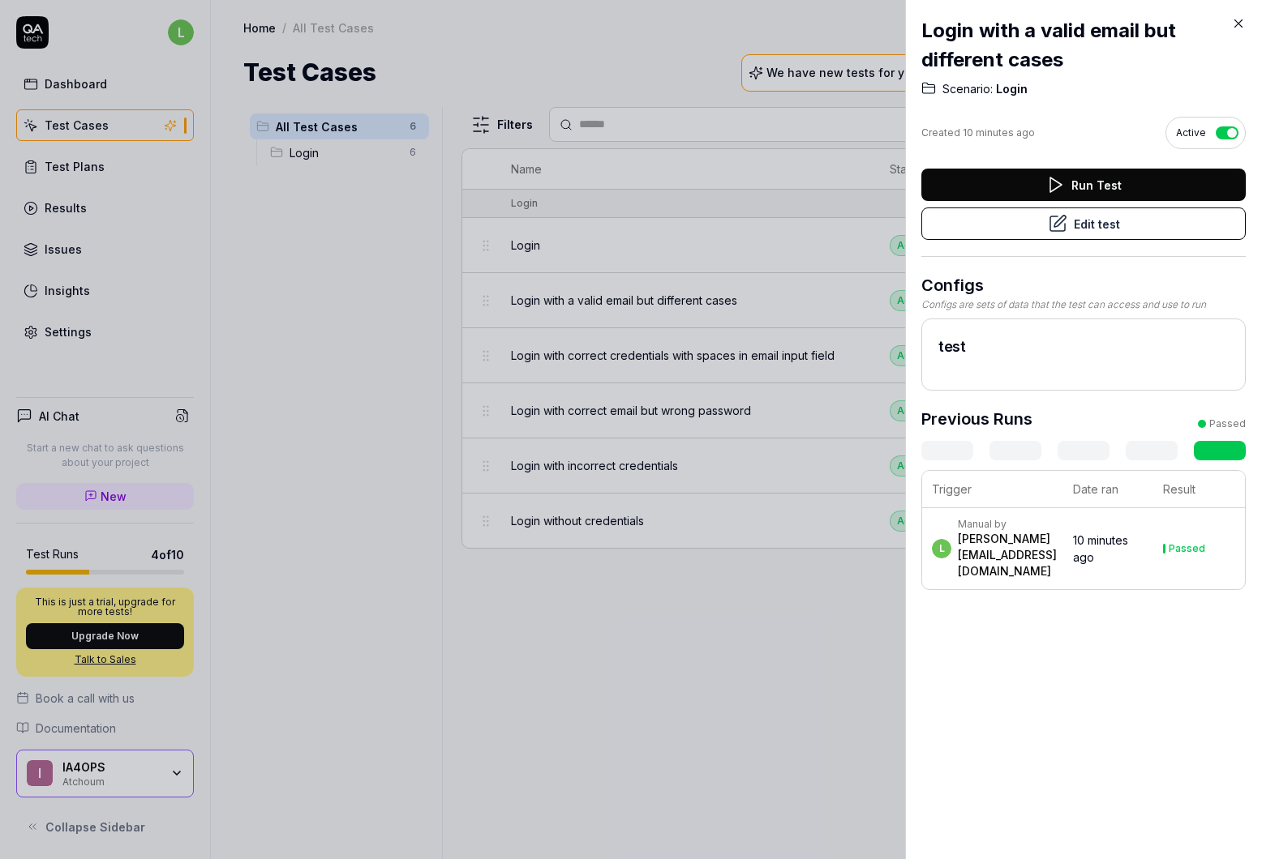
click at [573, 627] on div at bounding box center [631, 429] width 1262 height 859
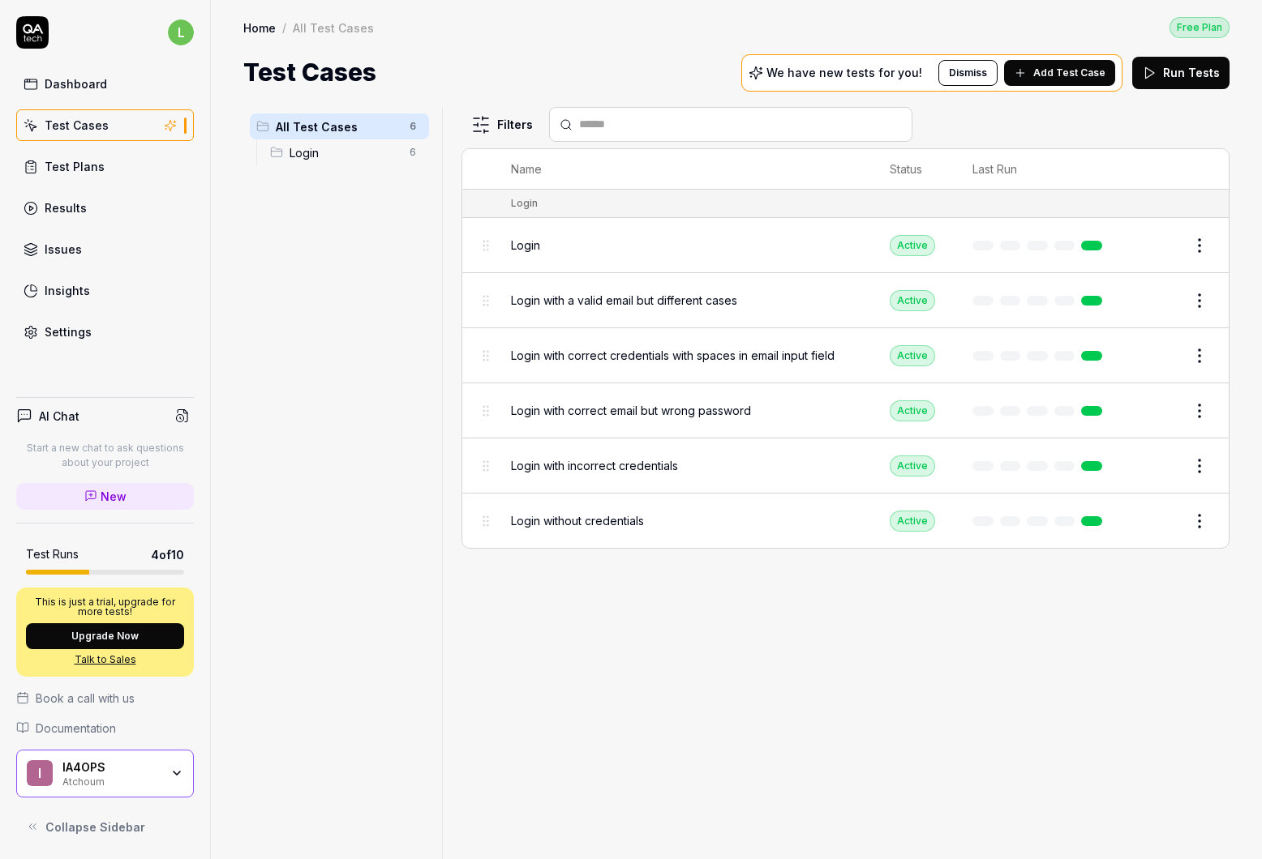
click at [673, 255] on div "Login" at bounding box center [684, 245] width 346 height 35
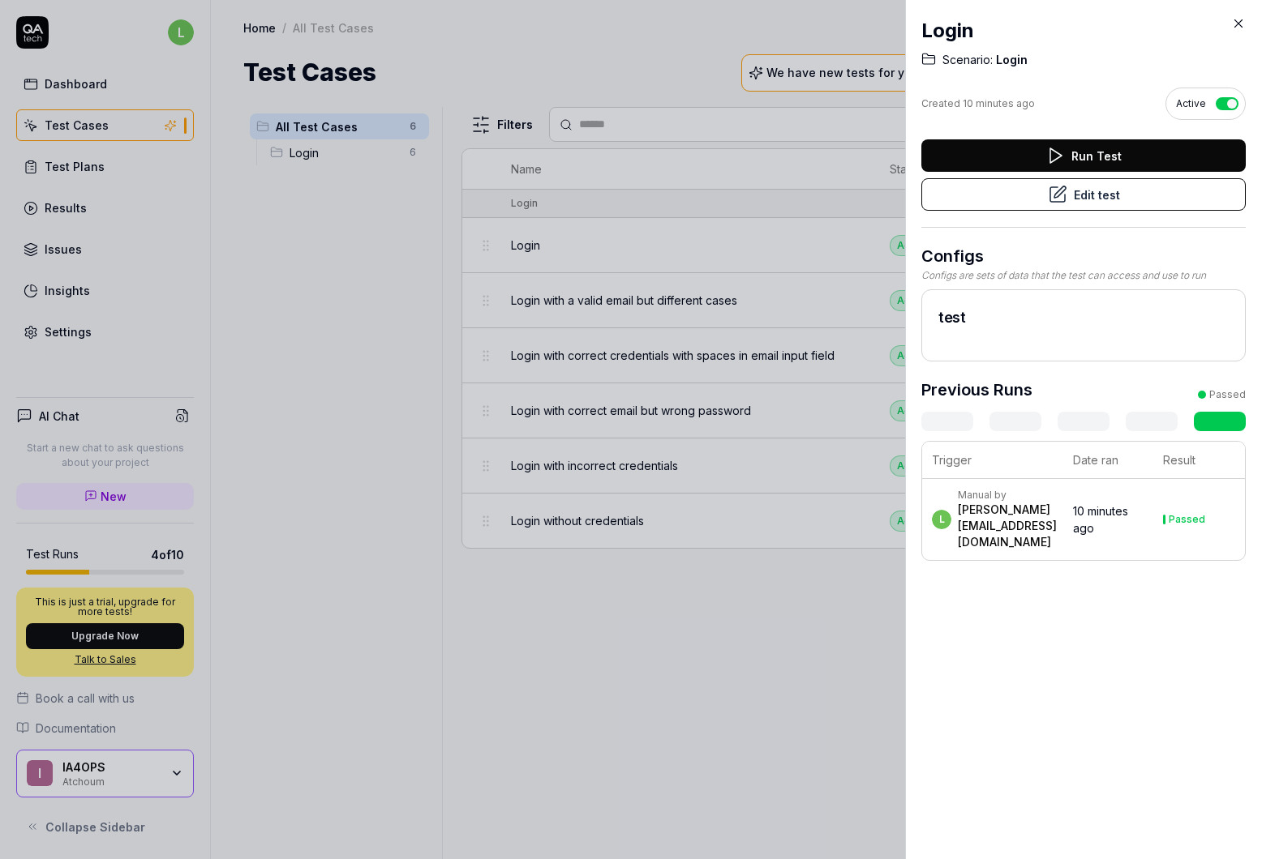
click at [1038, 153] on button "Run Test" at bounding box center [1083, 155] width 324 height 32
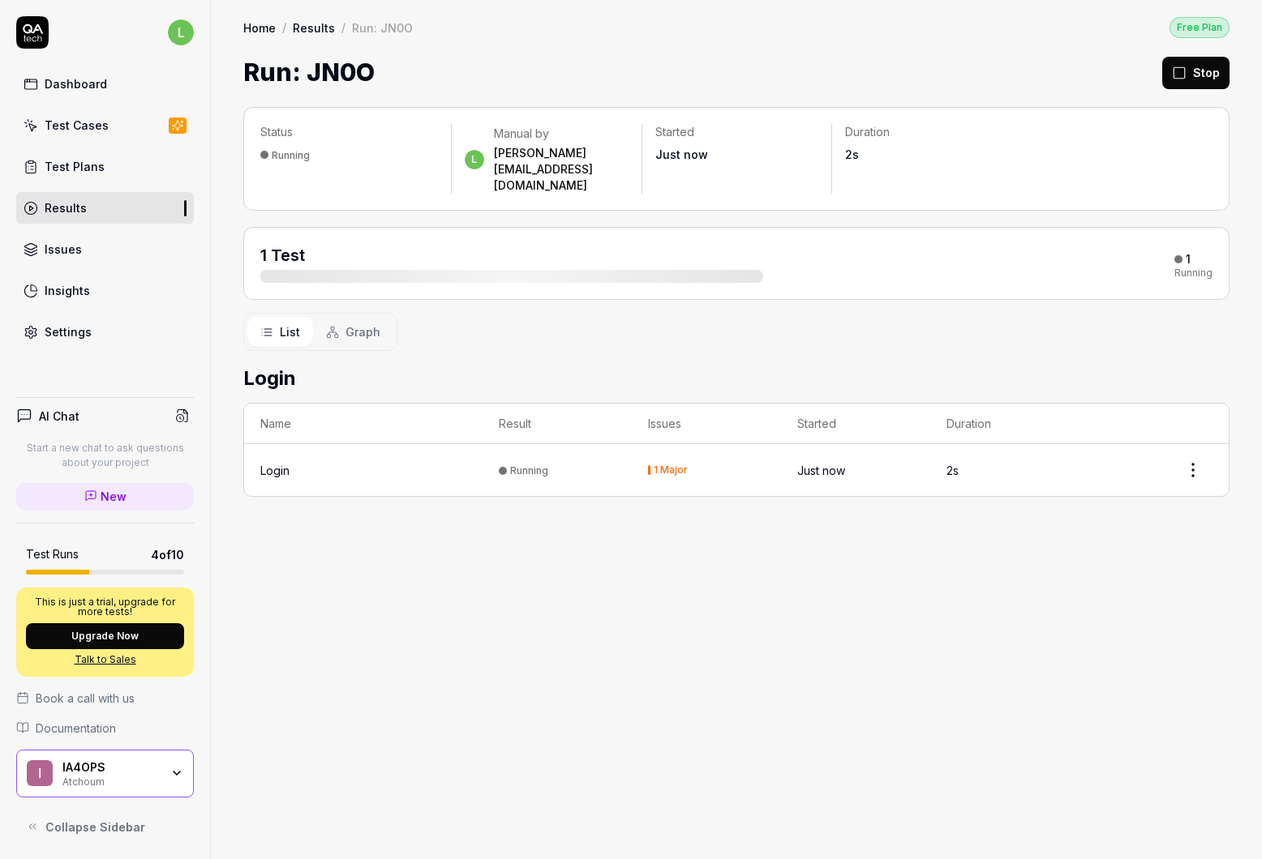
click at [344, 452] on td "Login" at bounding box center [363, 470] width 238 height 52
click at [1185, 439] on html "l Dashboard Test Cases Test Plans Results Issues Insights Settings AI Chat Star…" at bounding box center [631, 429] width 1262 height 859
click at [1014, 571] on html "l Dashboard Test Cases Test Plans Results Issues Insights Settings AI Chat Star…" at bounding box center [631, 429] width 1262 height 859
click at [997, 444] on td "5s" at bounding box center [1004, 470] width 149 height 52
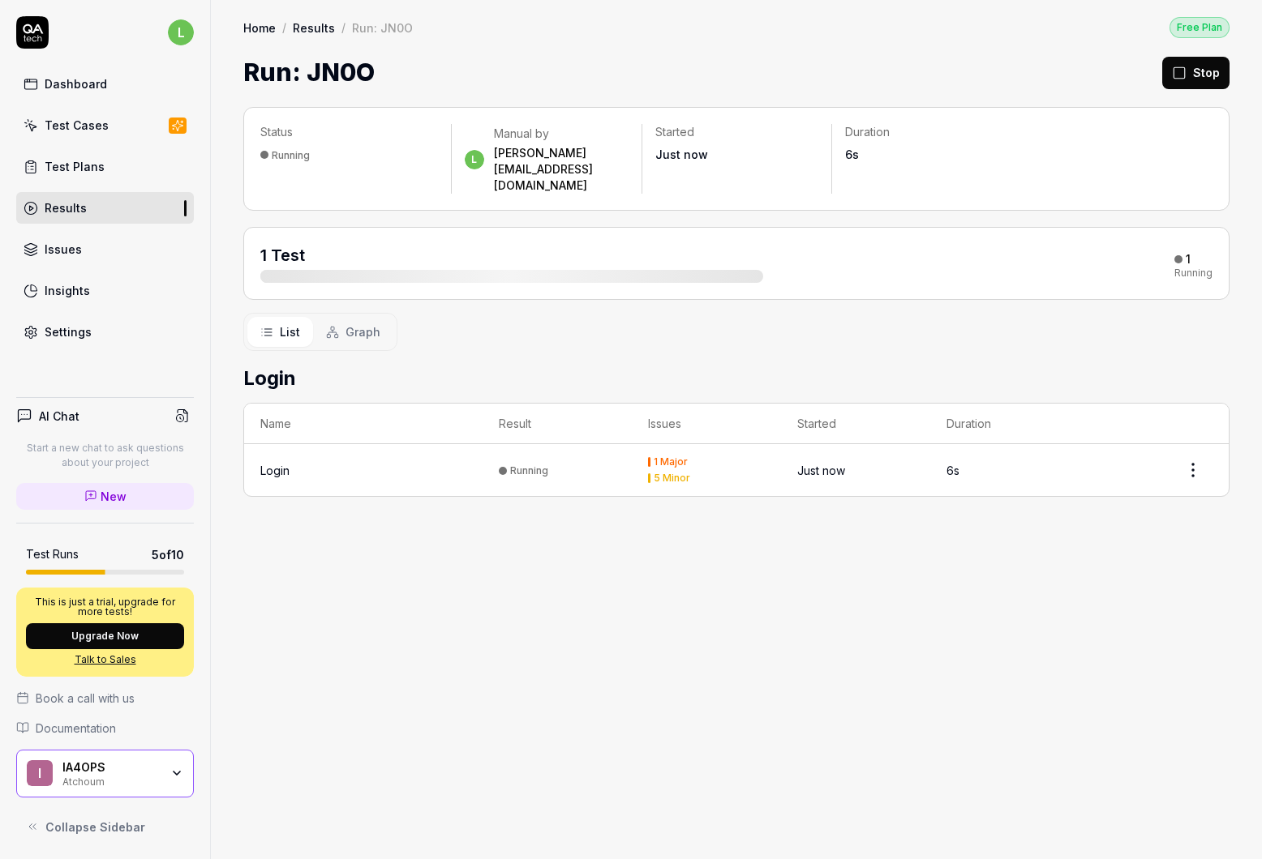
click at [430, 444] on td "Login" at bounding box center [363, 470] width 238 height 52
click at [64, 115] on link "Test Cases" at bounding box center [105, 125] width 178 height 32
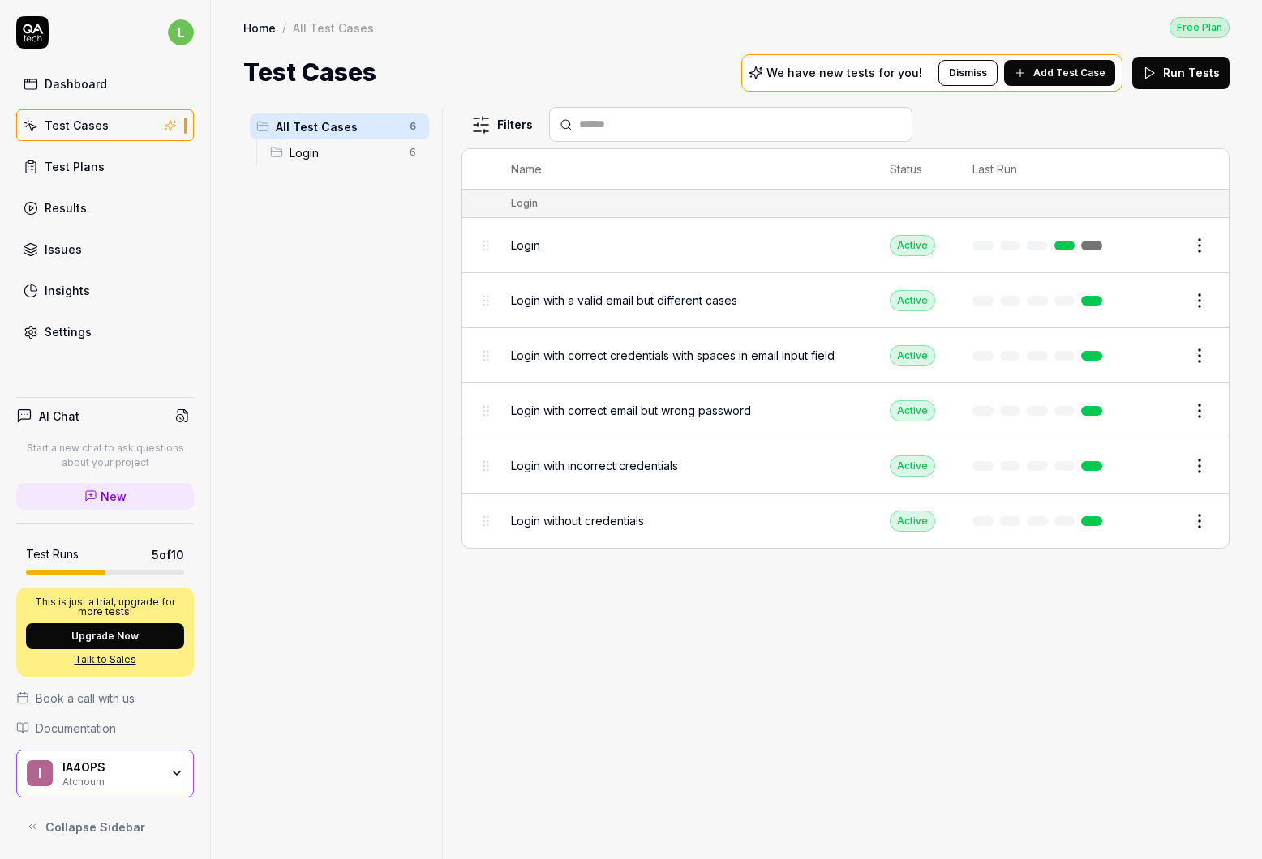
click at [474, 777] on div "Filters Name Status Last Run Login Login Active Edit Login with a valid email b…" at bounding box center [845, 483] width 768 height 752
click at [1051, 75] on span "Add Test Case" at bounding box center [1069, 73] width 72 height 15
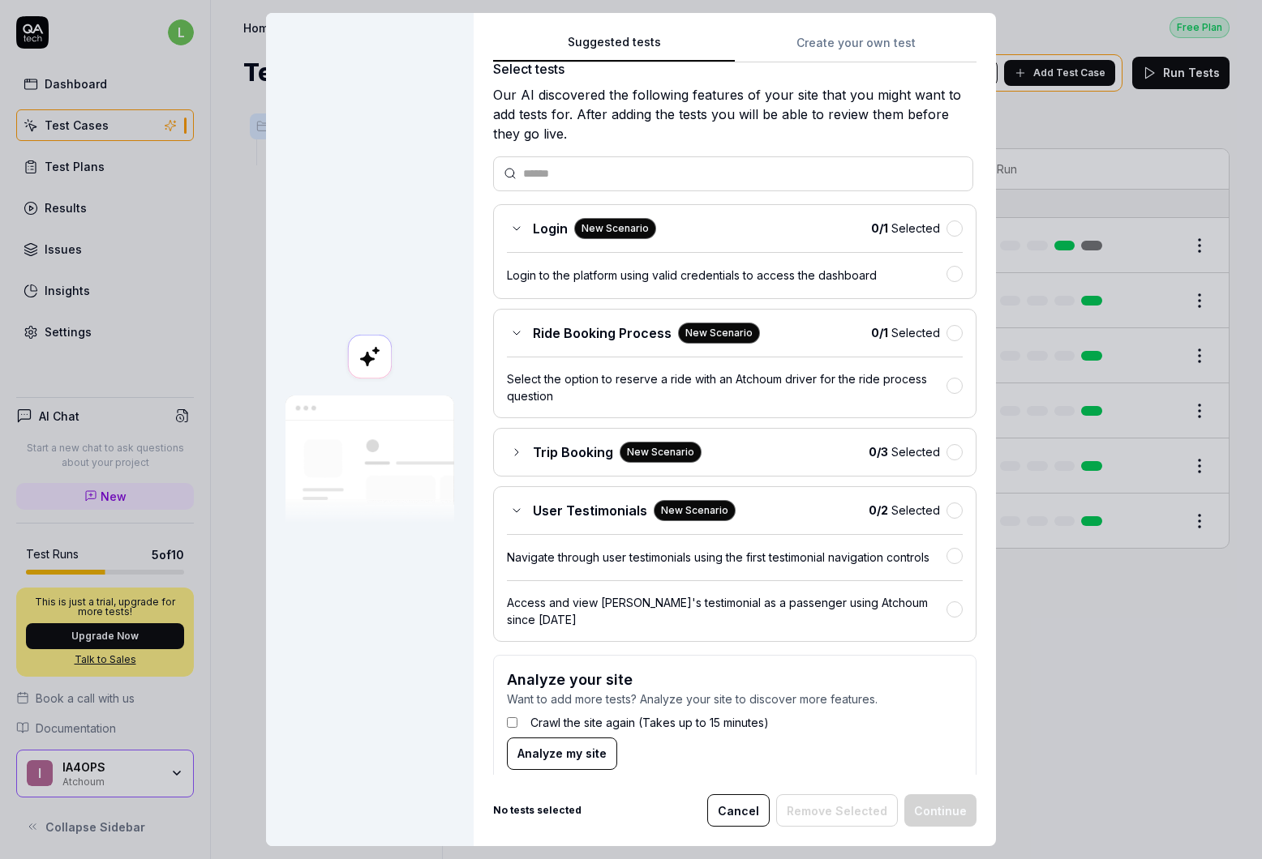
scroll to position [59, 0]
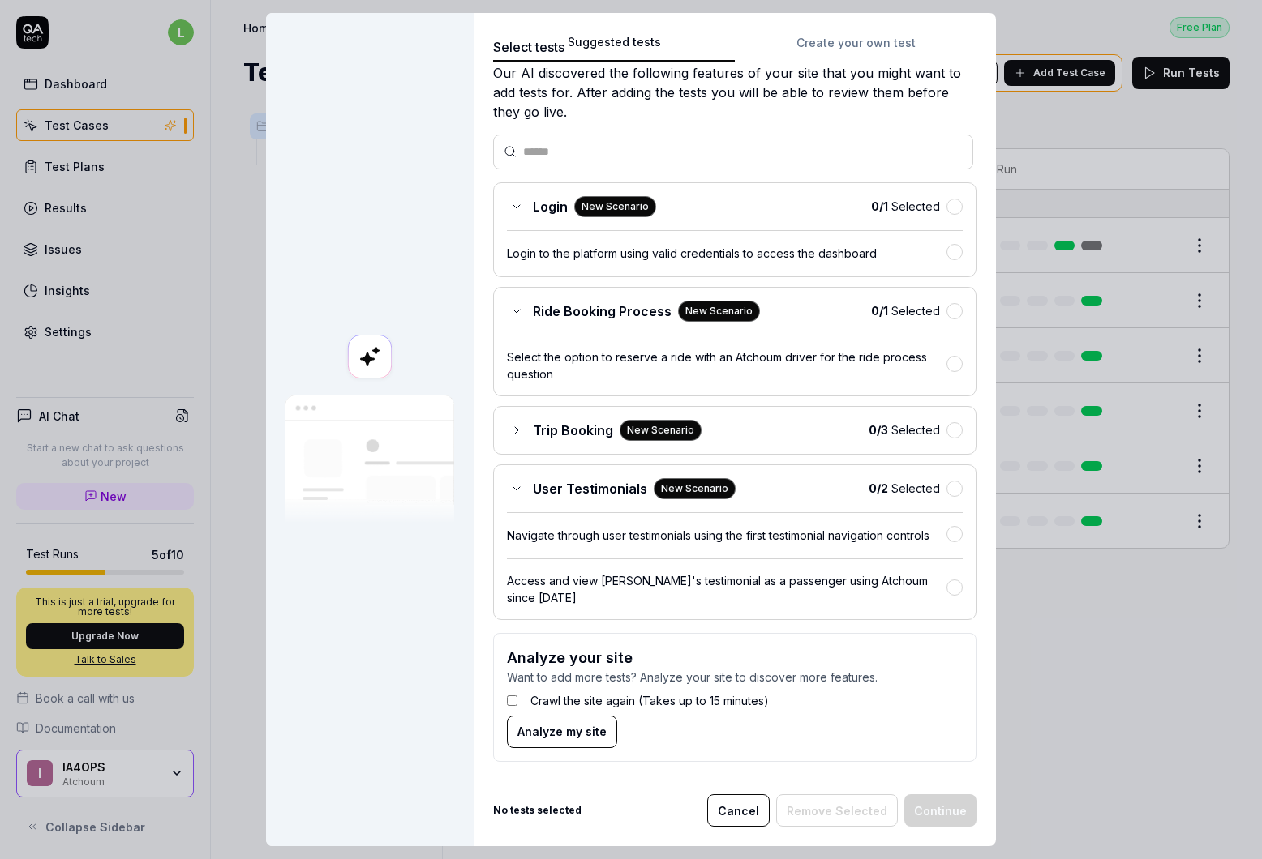
click at [507, 420] on div "Trip Booking New Scenario" at bounding box center [604, 430] width 195 height 21
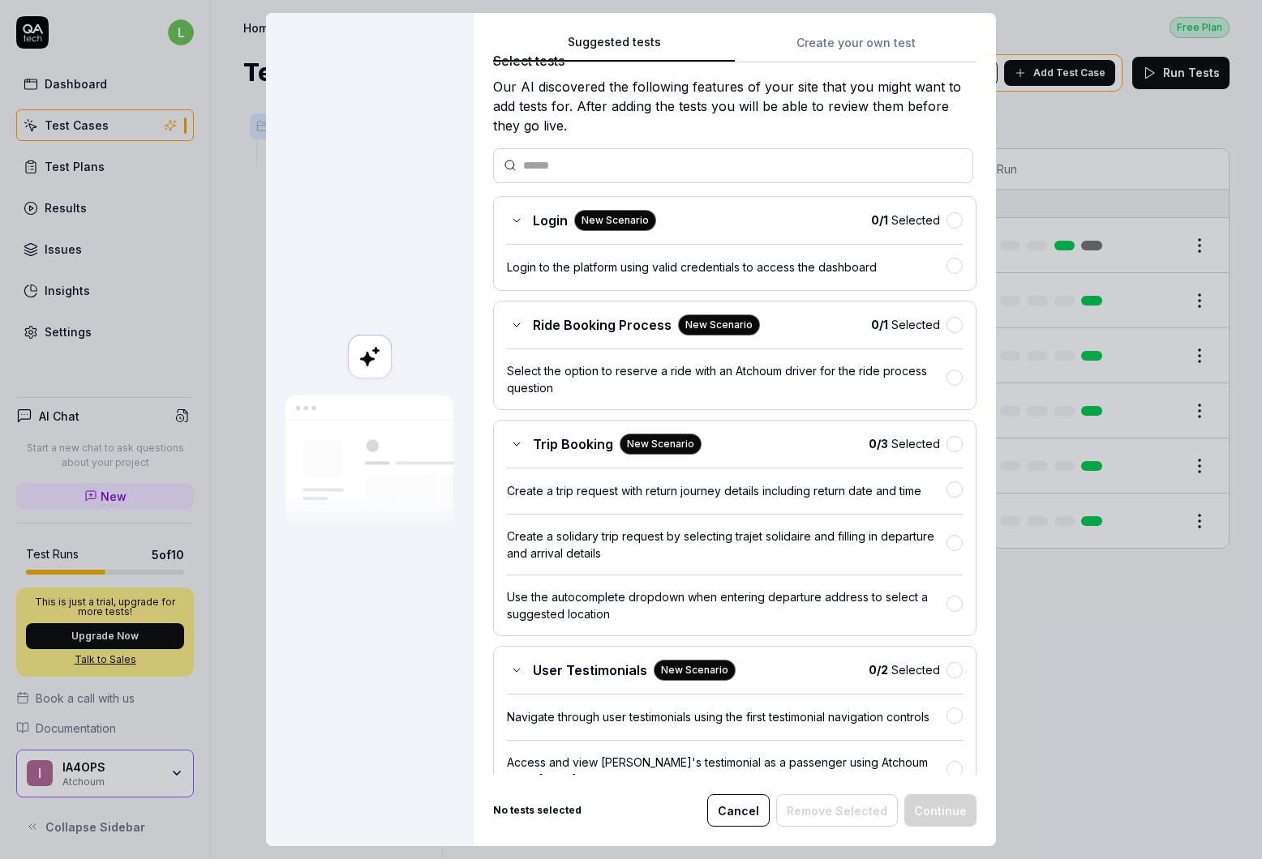
scroll to position [0, 0]
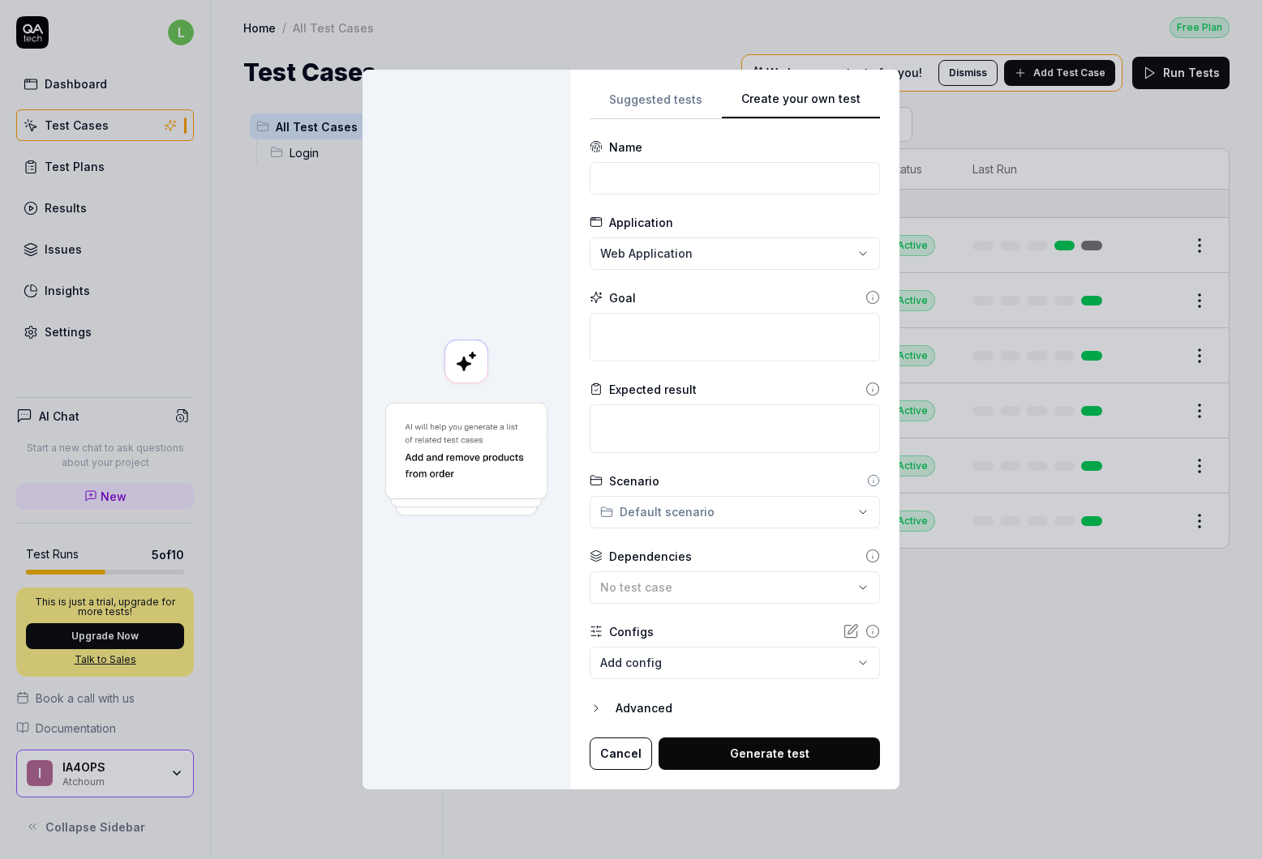
click at [836, 45] on div "**********" at bounding box center [631, 429] width 1262 height 859
click at [616, 709] on div "Advanced" at bounding box center [747, 710] width 264 height 19
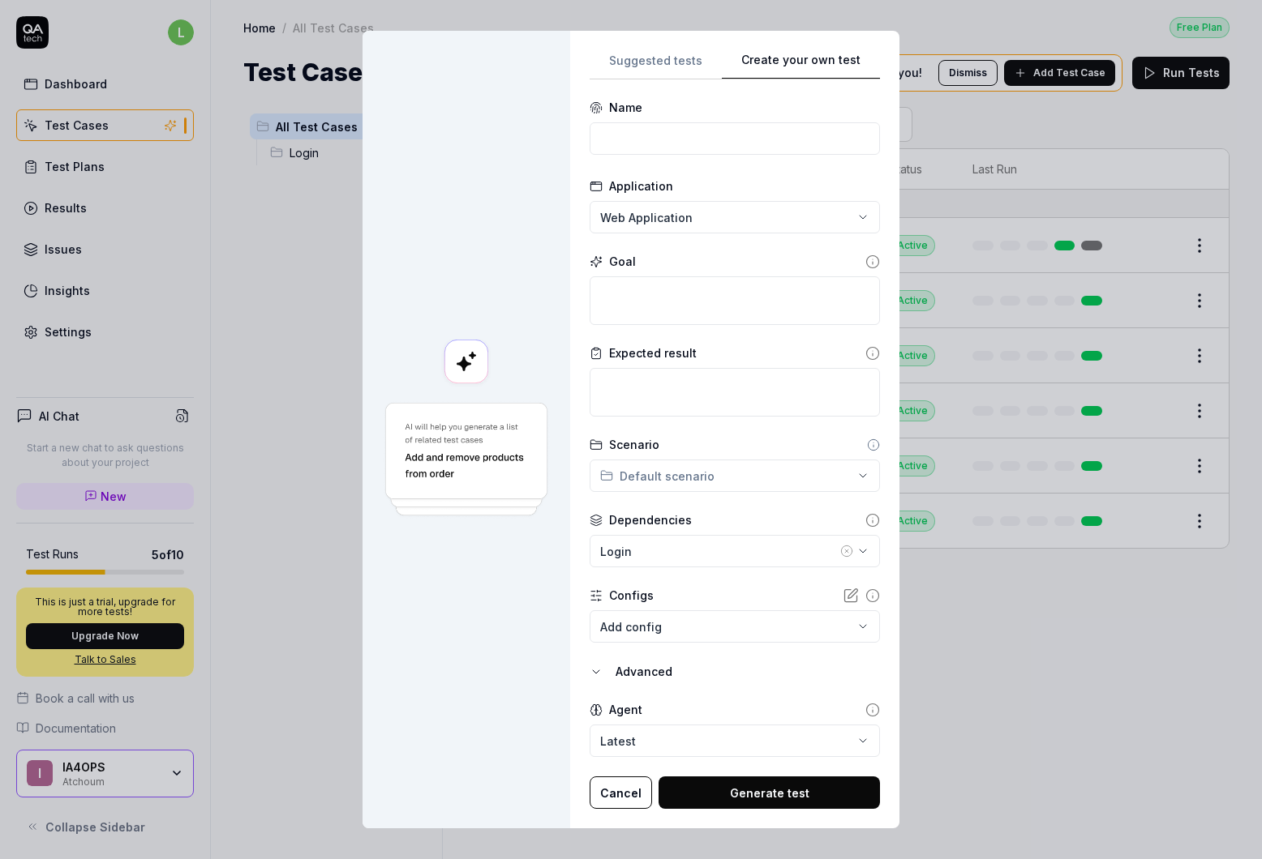
click at [621, 791] on button "Cancel" at bounding box center [620, 793] width 62 height 32
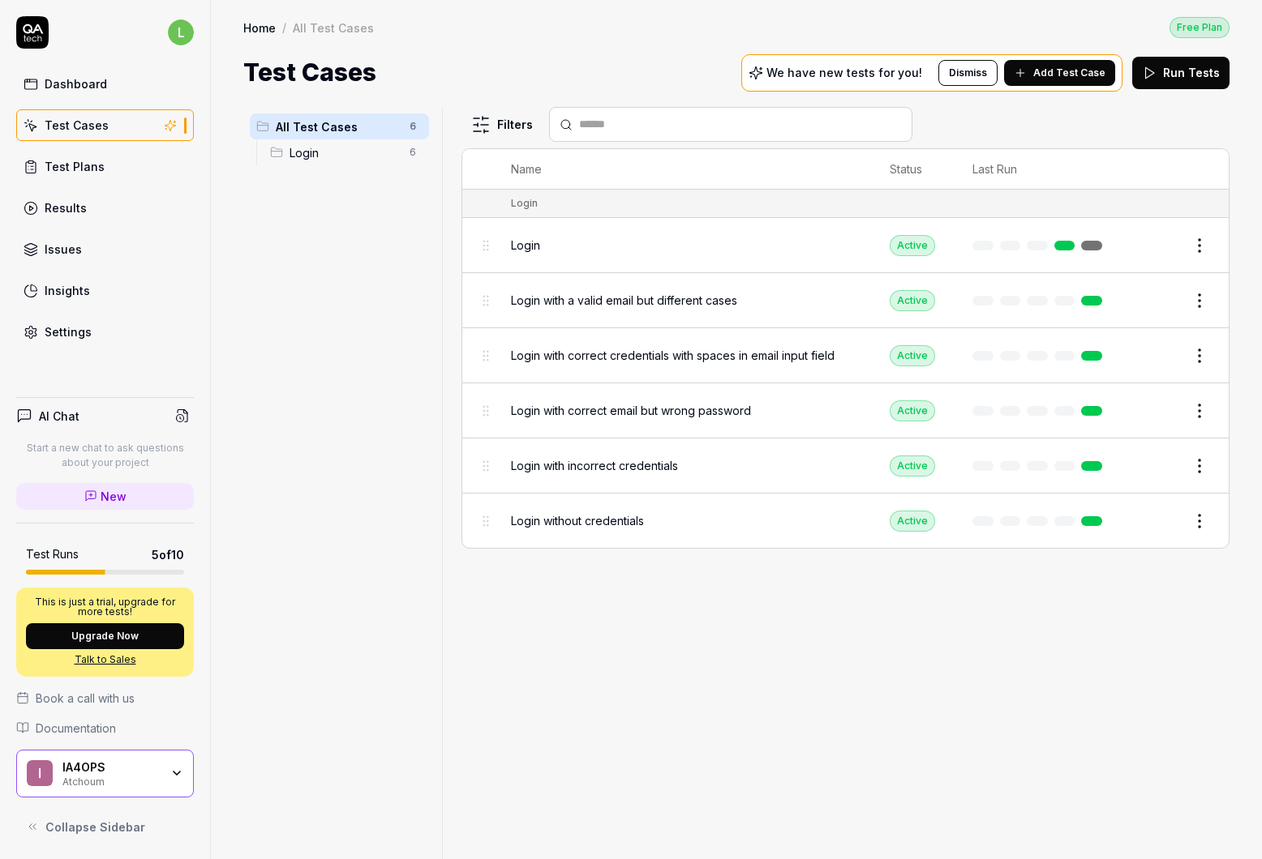
click at [58, 125] on div "Test Cases" at bounding box center [77, 125] width 64 height 17
click at [77, 175] on link "Test Plans" at bounding box center [105, 167] width 178 height 32
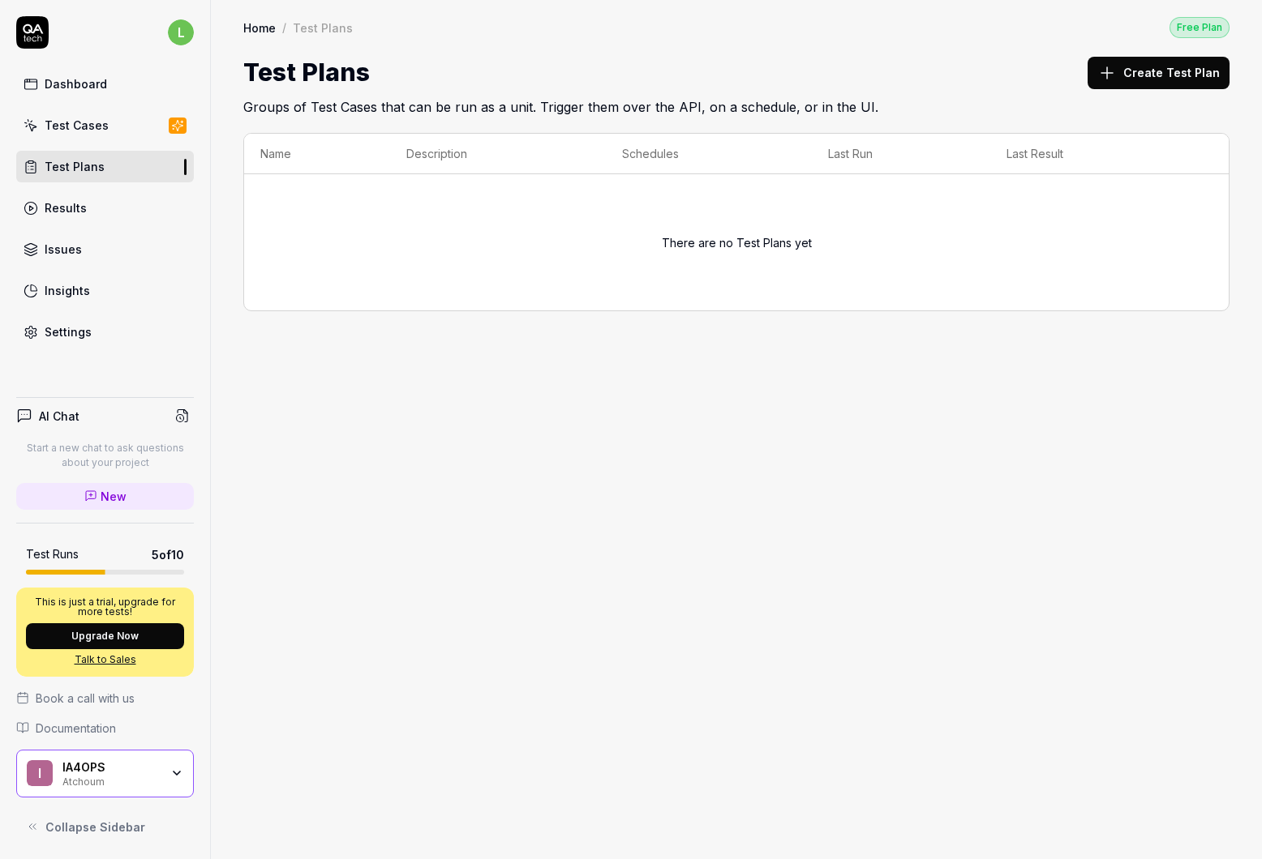
click at [1153, 89] on div "Create Test Plan" at bounding box center [1158, 72] width 142 height 36
click at [1151, 84] on button "Create Test Plan" at bounding box center [1158, 73] width 142 height 32
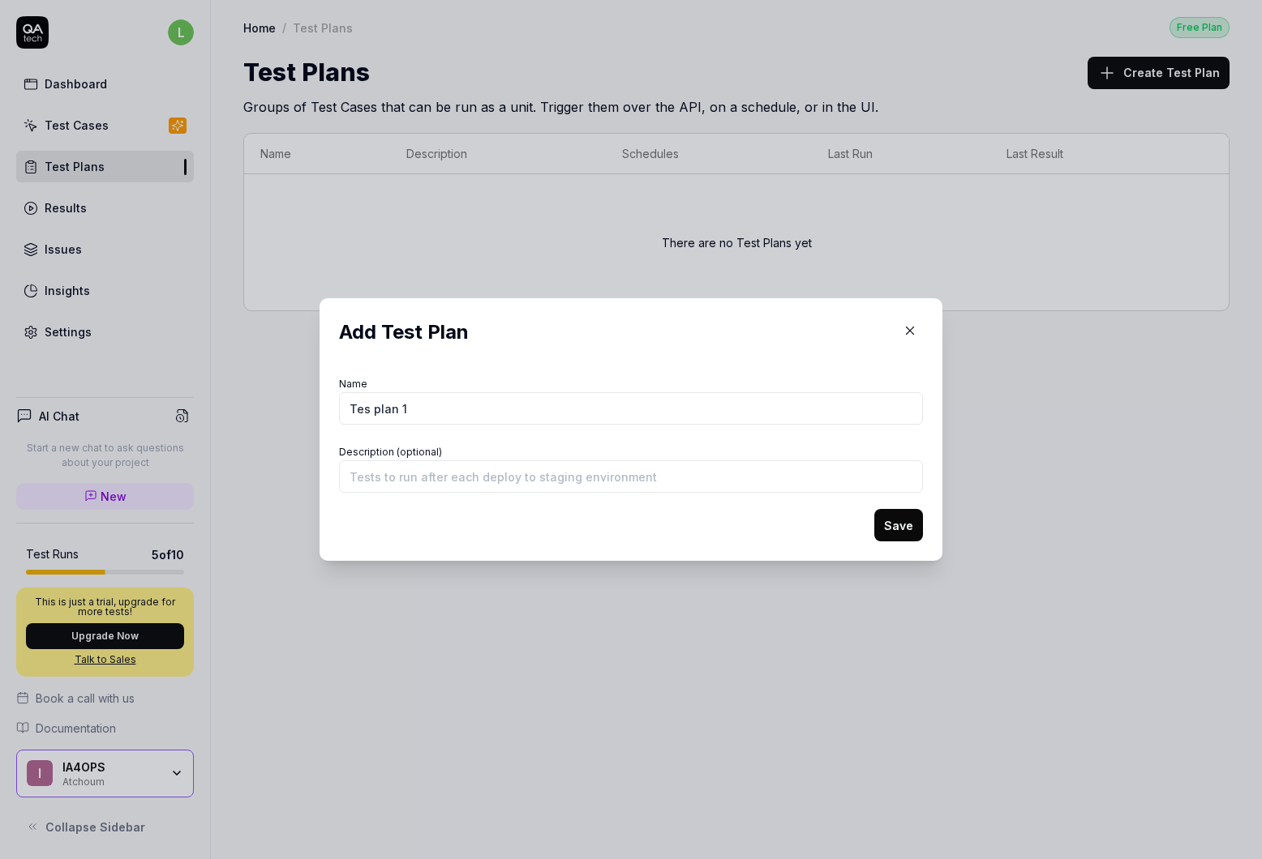
type input "Tes plan 1"
click at [607, 479] on input "p" at bounding box center [631, 477] width 584 height 32
type input "pojpjpo"
click at [902, 528] on button "Save" at bounding box center [898, 525] width 49 height 32
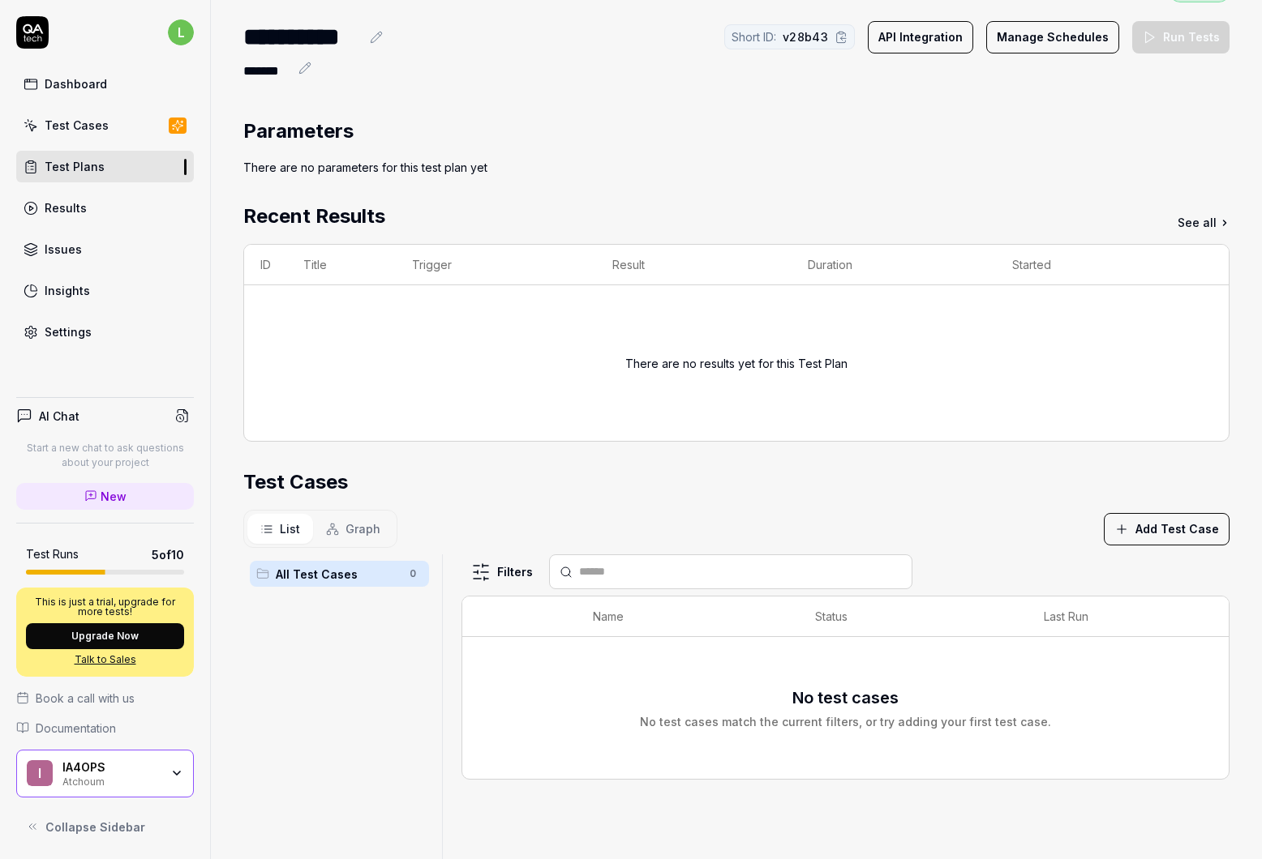
scroll to position [41, 0]
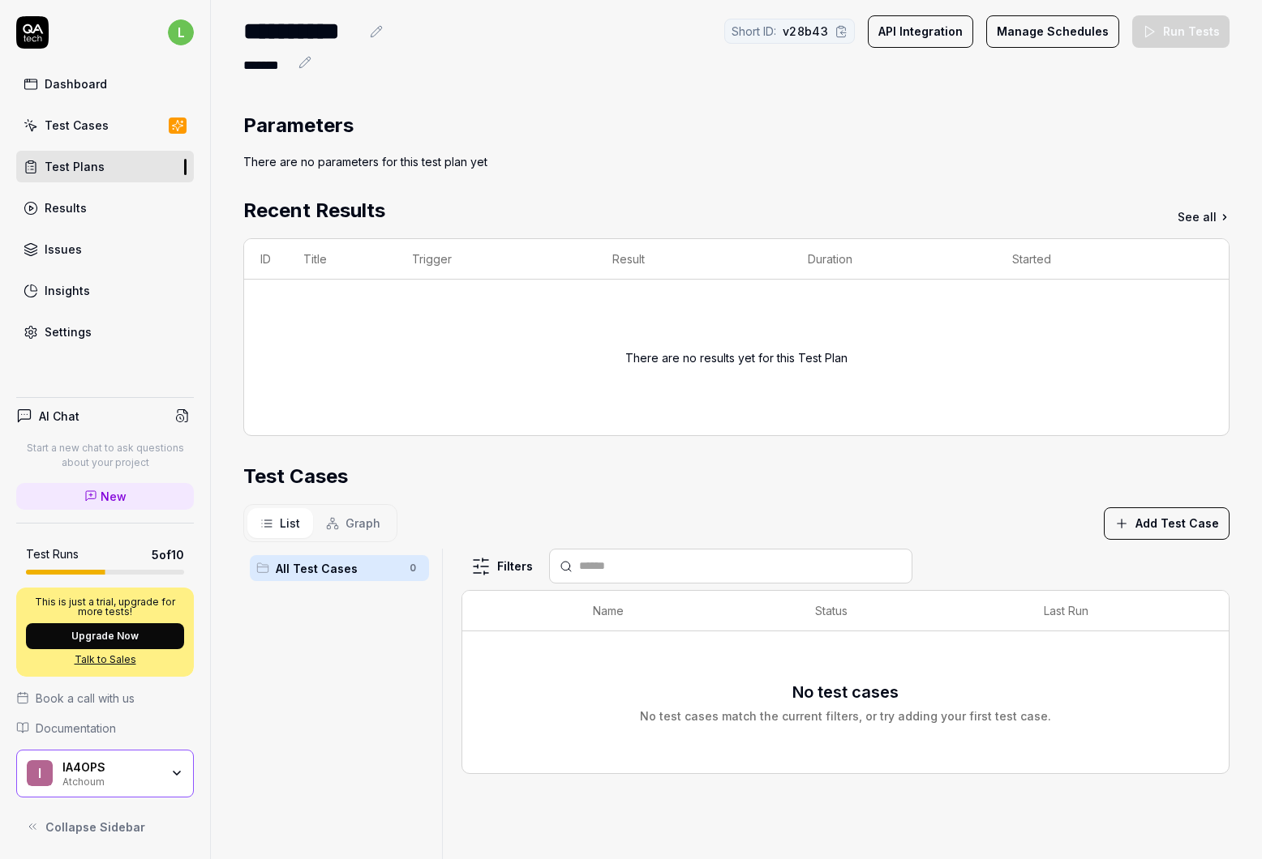
click at [1136, 529] on button "Add Test Case" at bounding box center [1167, 524] width 126 height 32
click at [1052, 518] on div "List Graph Add Test Case" at bounding box center [736, 523] width 986 height 38
click at [1168, 542] on section "Test Cases List Graph Add Test Case All Test Cases 0 Filters Name Status Last R…" at bounding box center [736, 773] width 986 height 622
click at [1139, 506] on div "List Graph Add Test Case" at bounding box center [736, 523] width 986 height 38
click at [1150, 512] on button "Add Test Case" at bounding box center [1167, 524] width 126 height 32
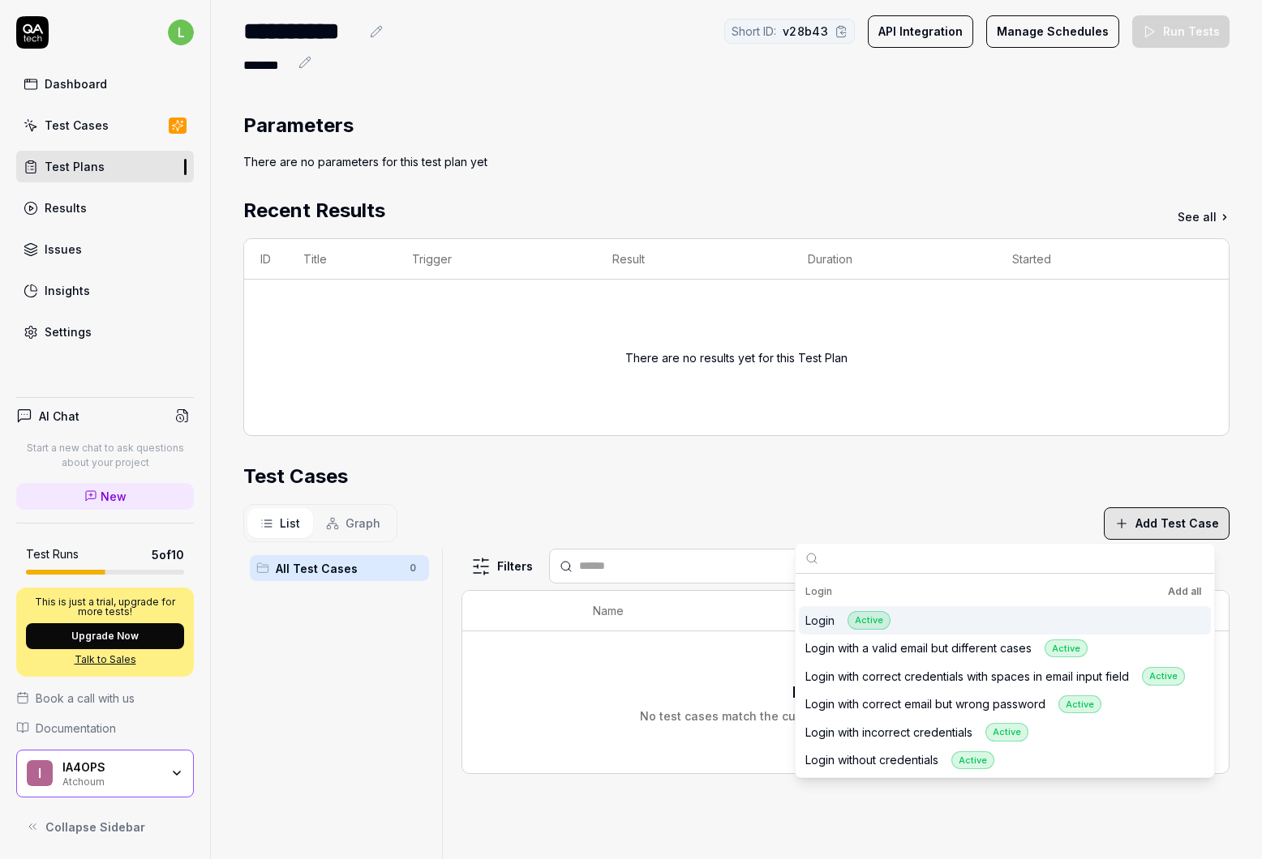
click at [825, 628] on div "Login Active" at bounding box center [847, 620] width 85 height 19
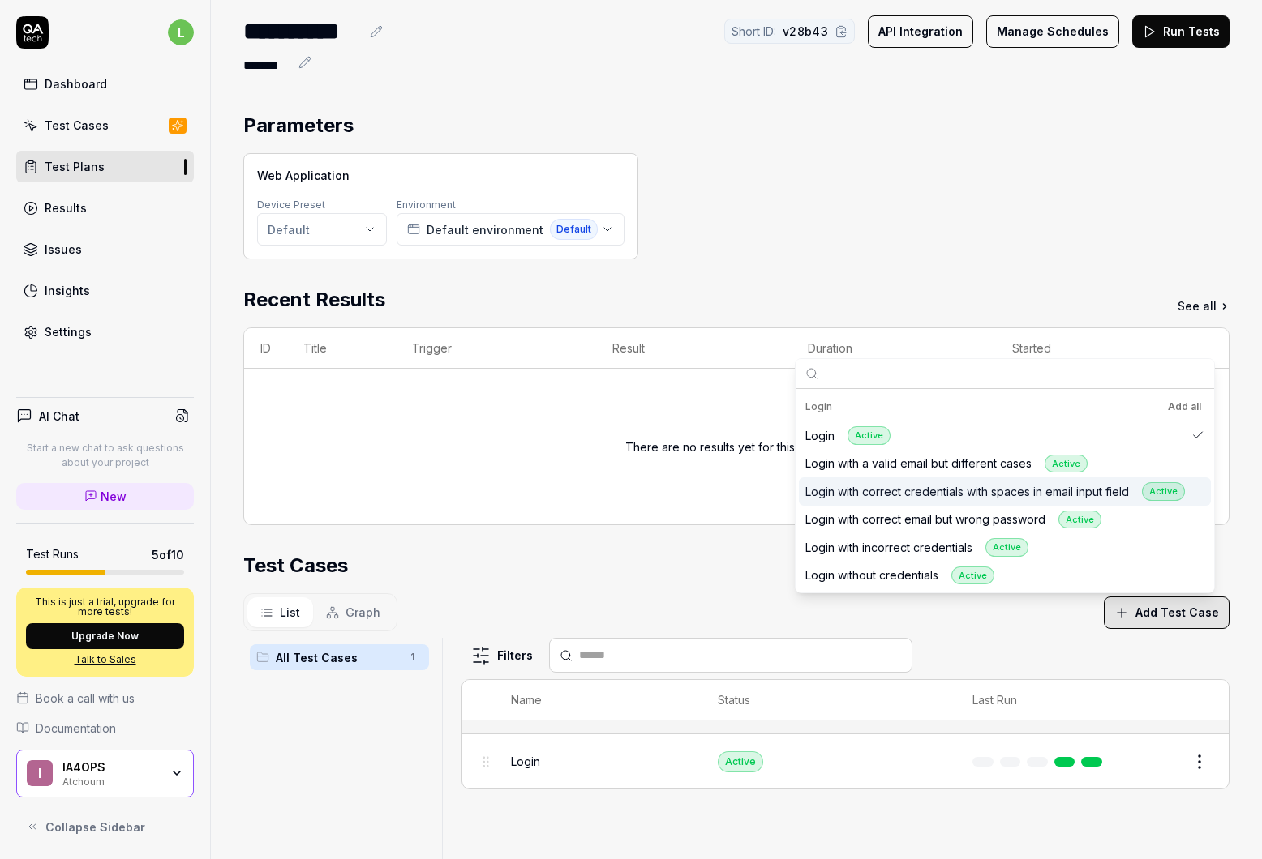
click at [634, 566] on div "Test Cases" at bounding box center [736, 565] width 986 height 29
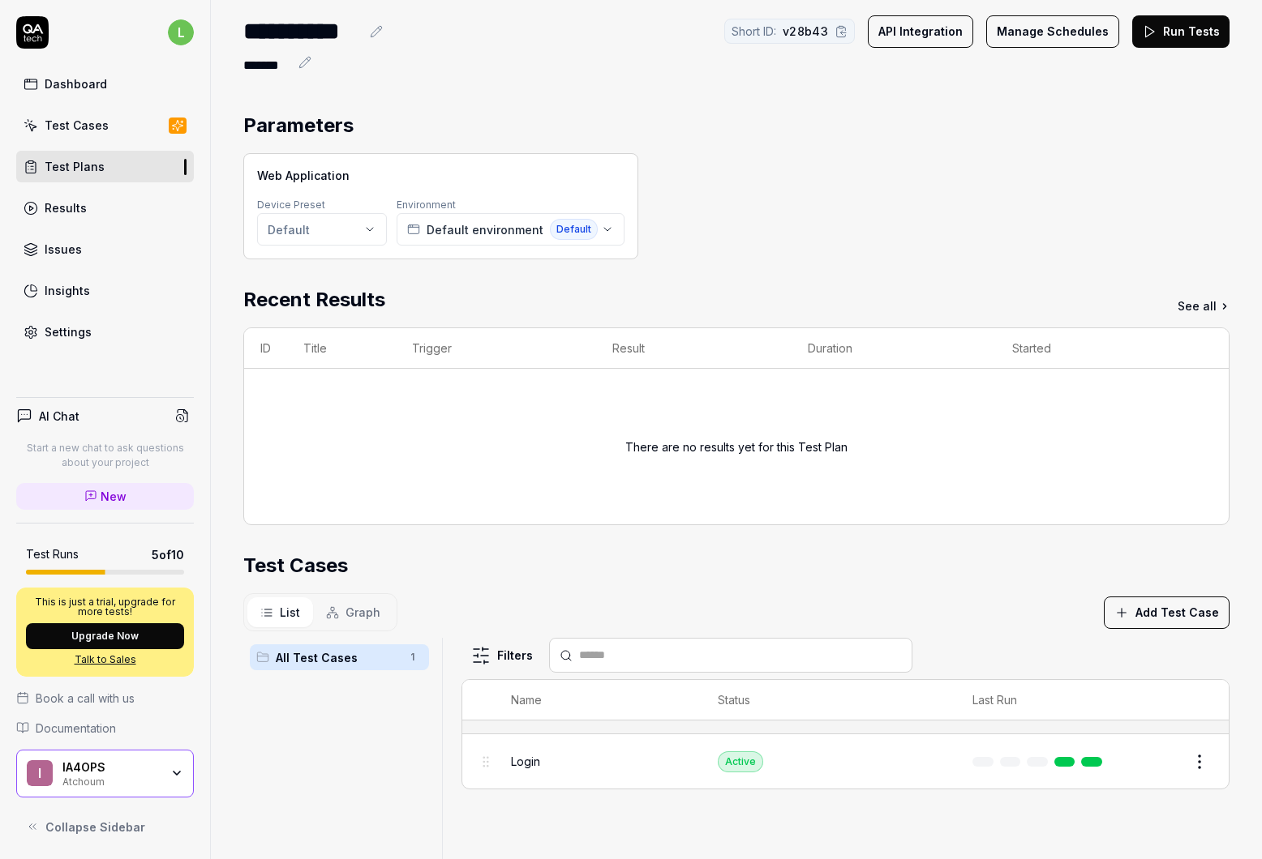
click at [1145, 768] on button "Edit" at bounding box center [1160, 762] width 39 height 26
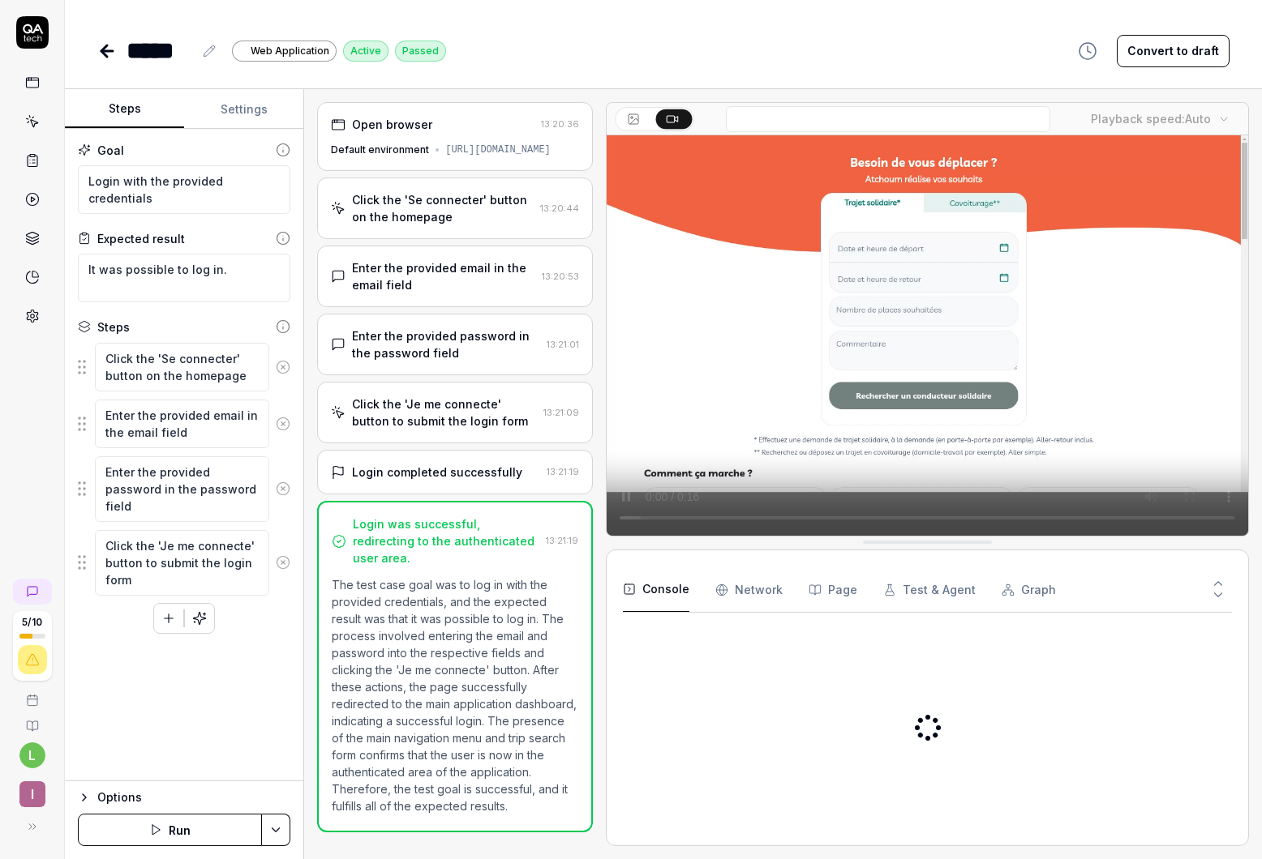
type textarea "*"
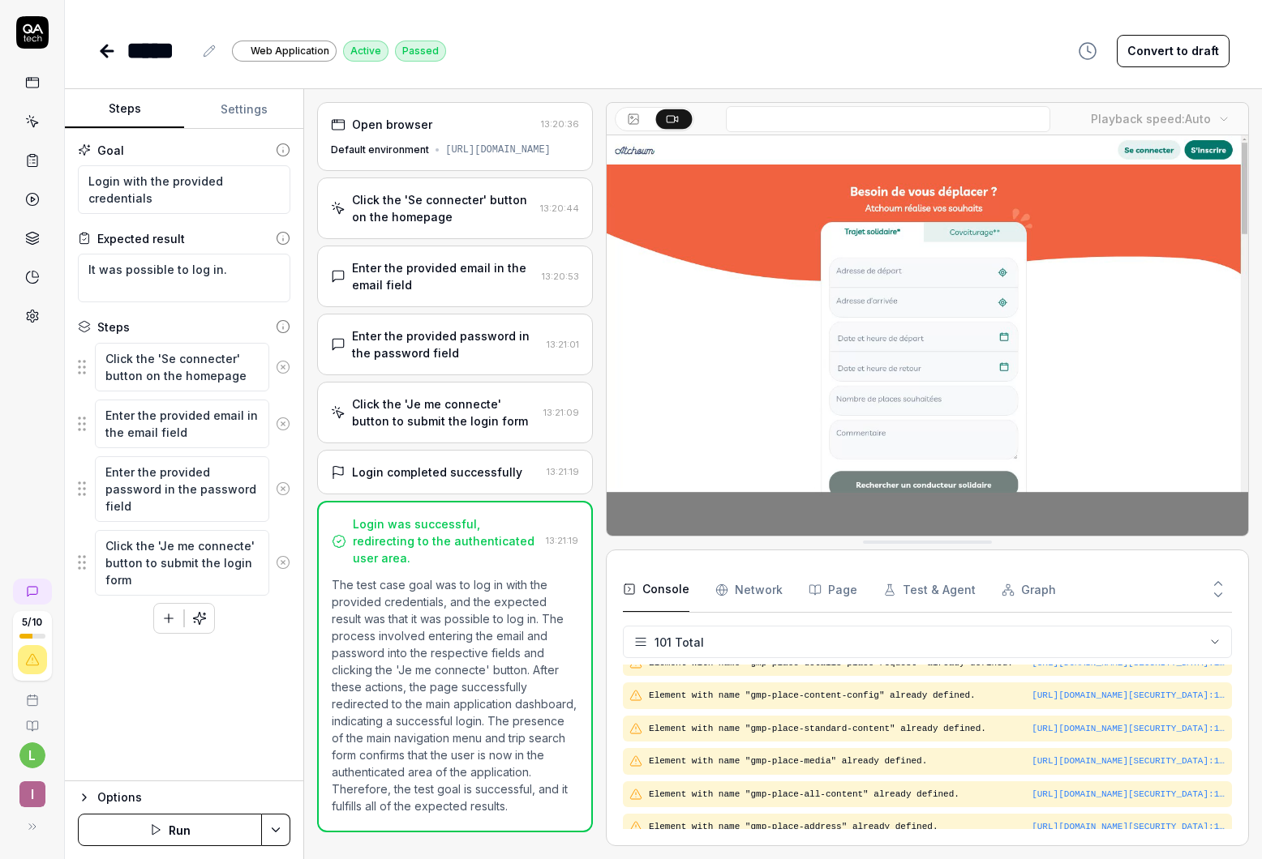
scroll to position [3494, 0]
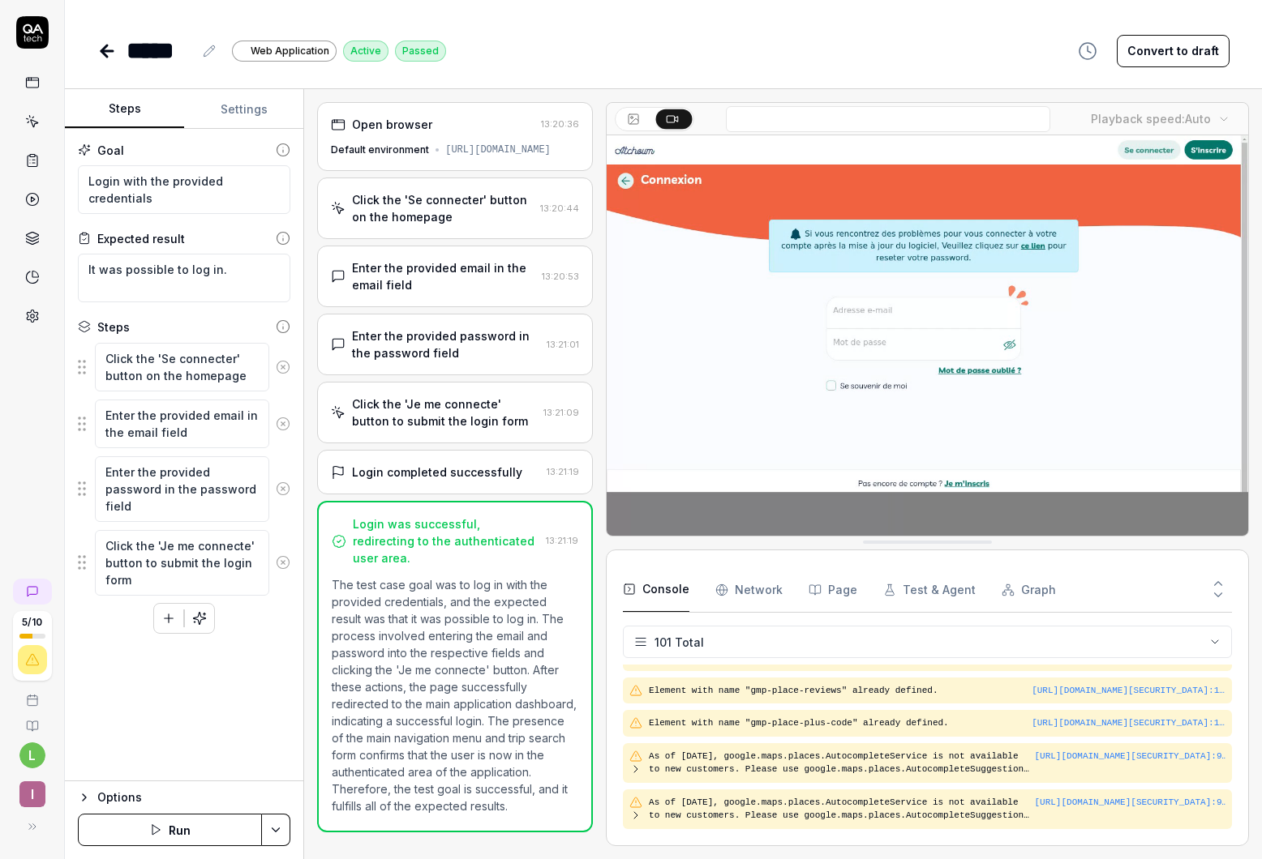
click at [103, 53] on icon at bounding box center [104, 50] width 6 height 11
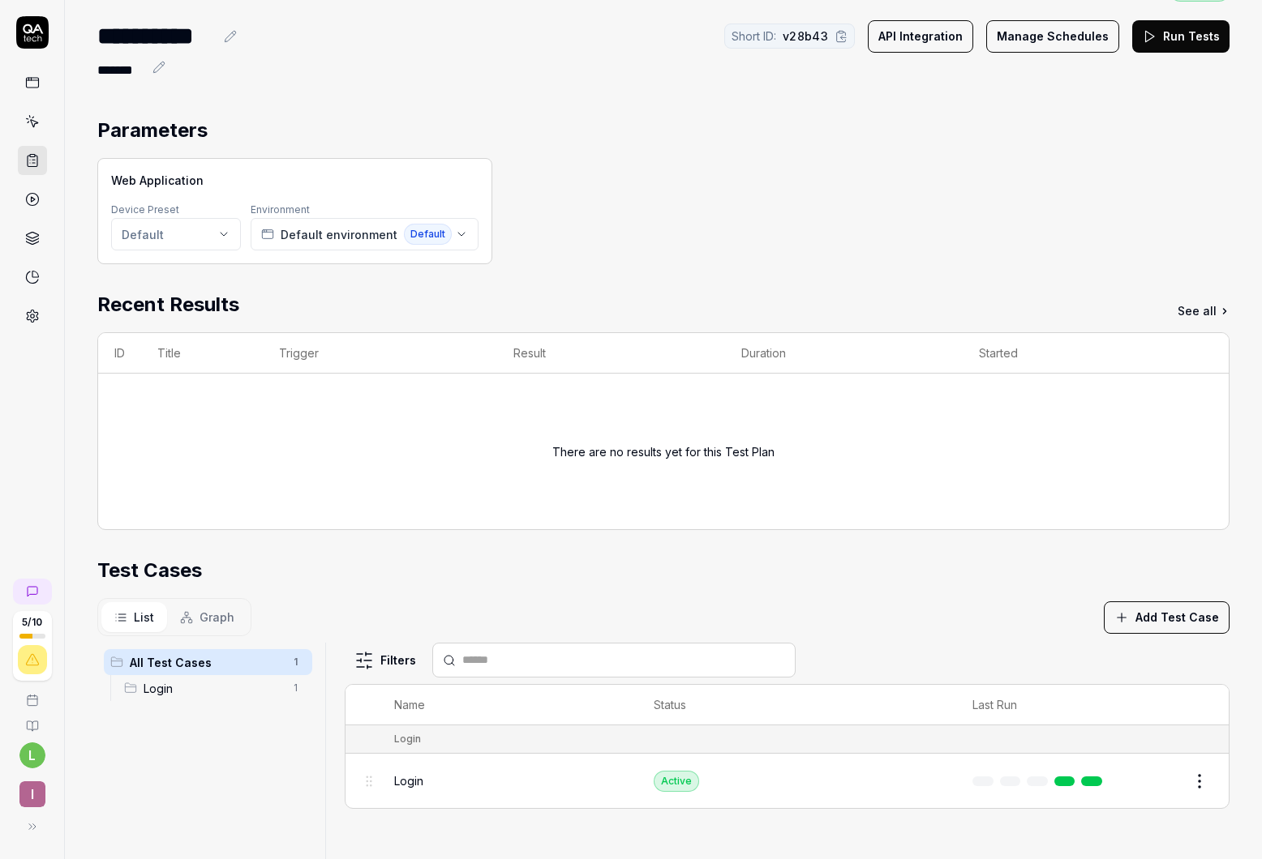
scroll to position [69, 0]
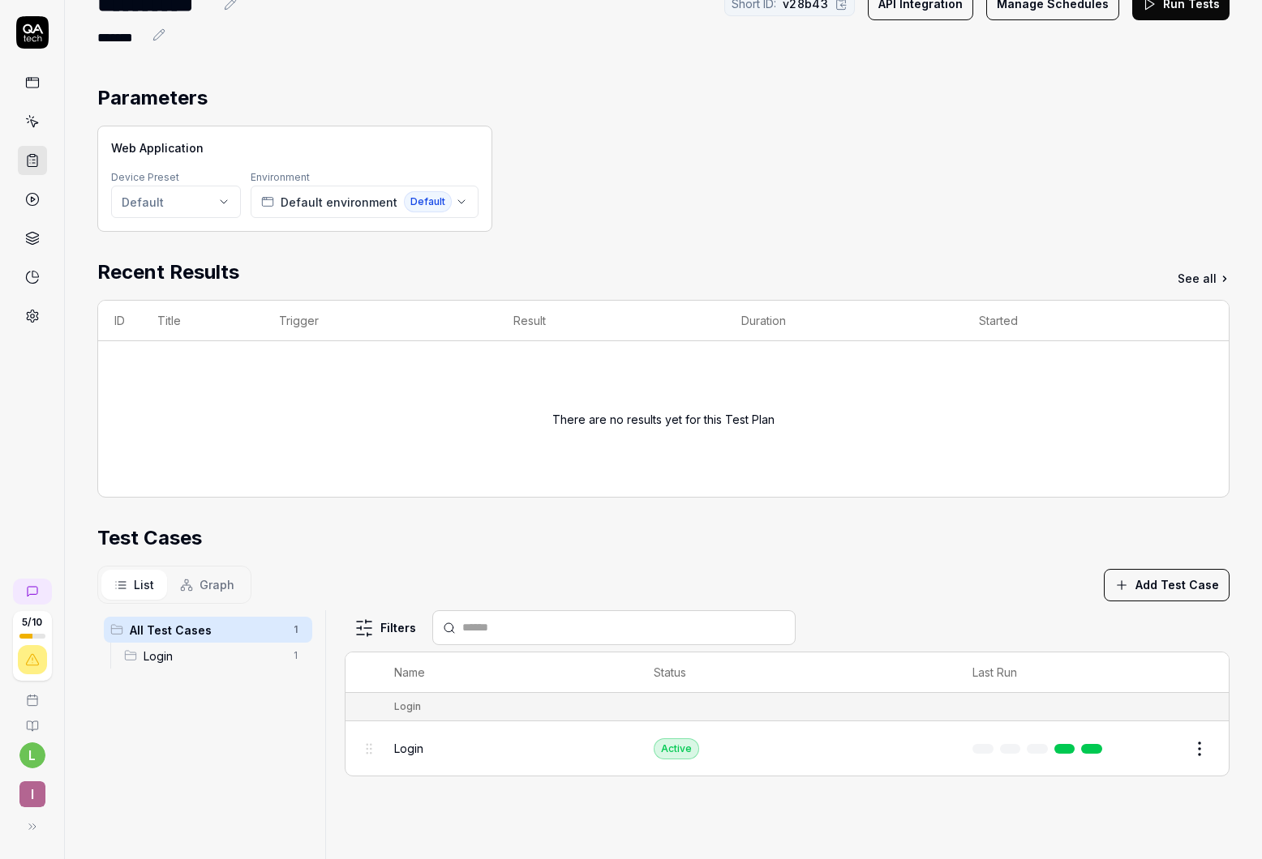
click at [1167, 589] on button "Add Test Case" at bounding box center [1167, 585] width 126 height 32
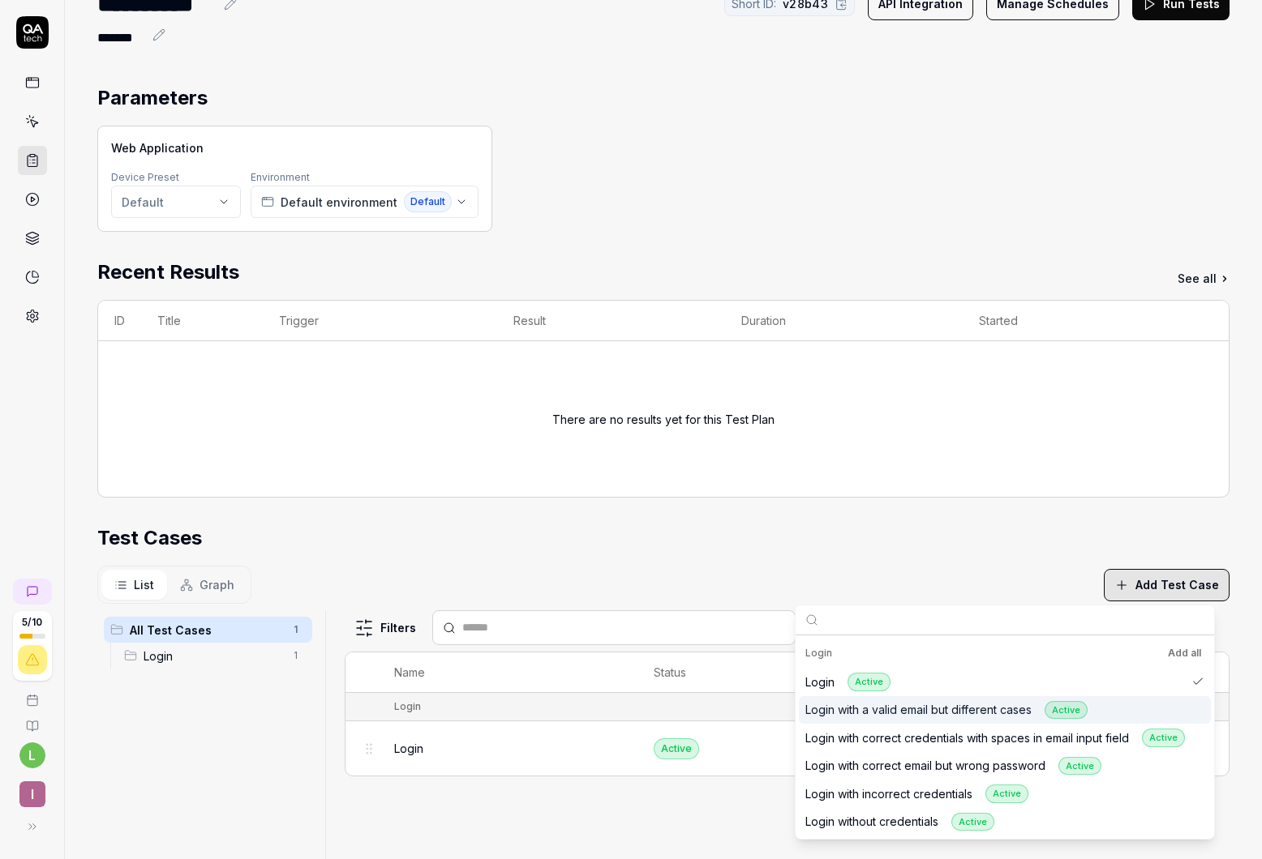
click at [950, 702] on div "Login with a valid email but different cases Active" at bounding box center [946, 710] width 282 height 19
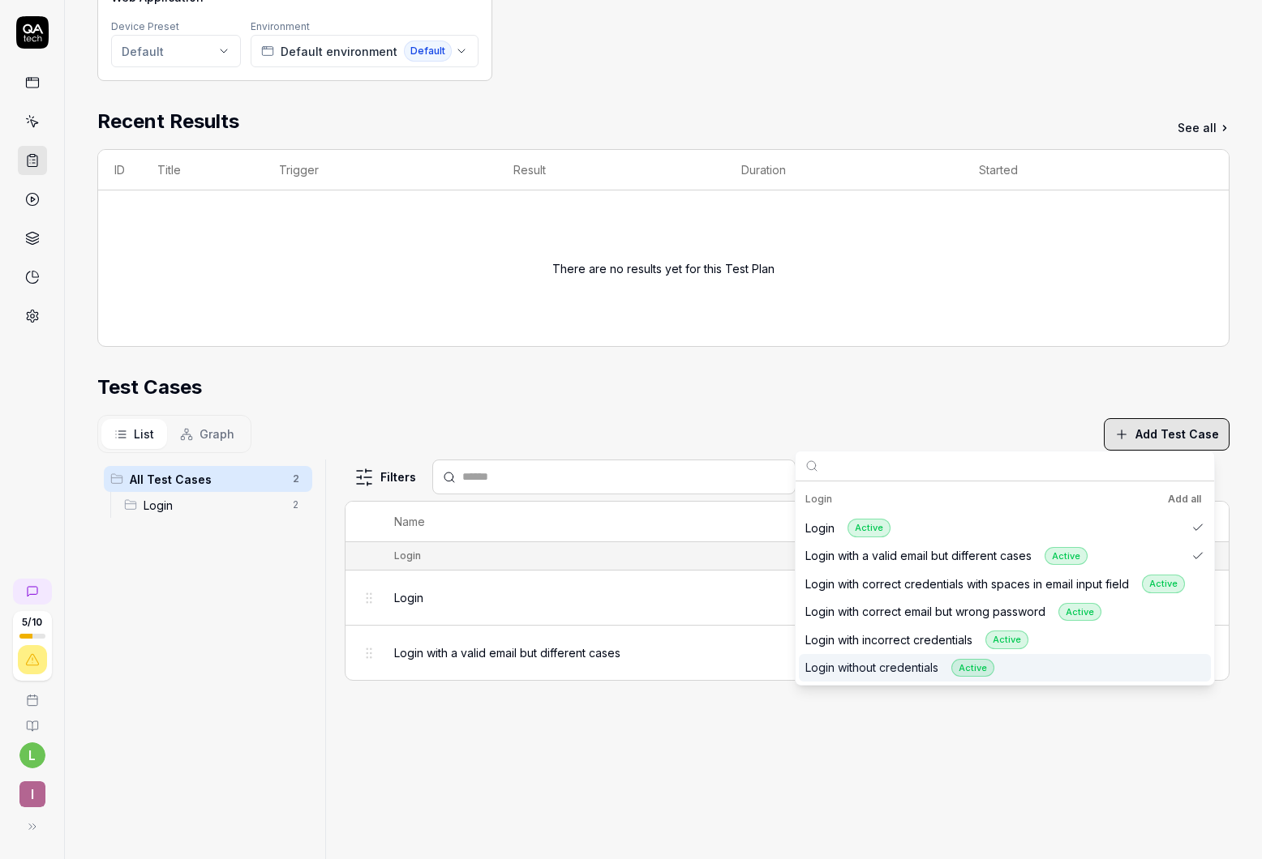
scroll to position [223, 0]
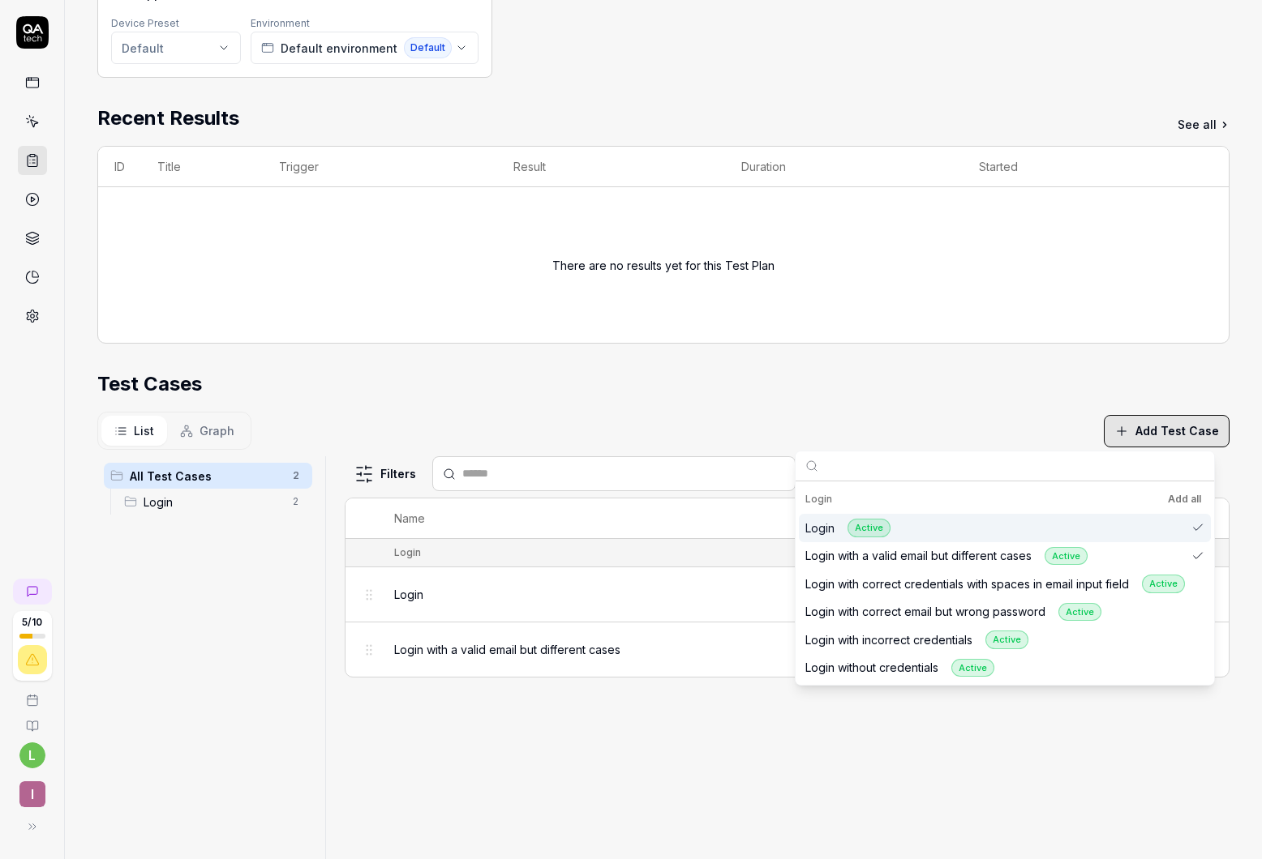
click at [1002, 413] on div "List Graph Add Test Case" at bounding box center [663, 431] width 1132 height 38
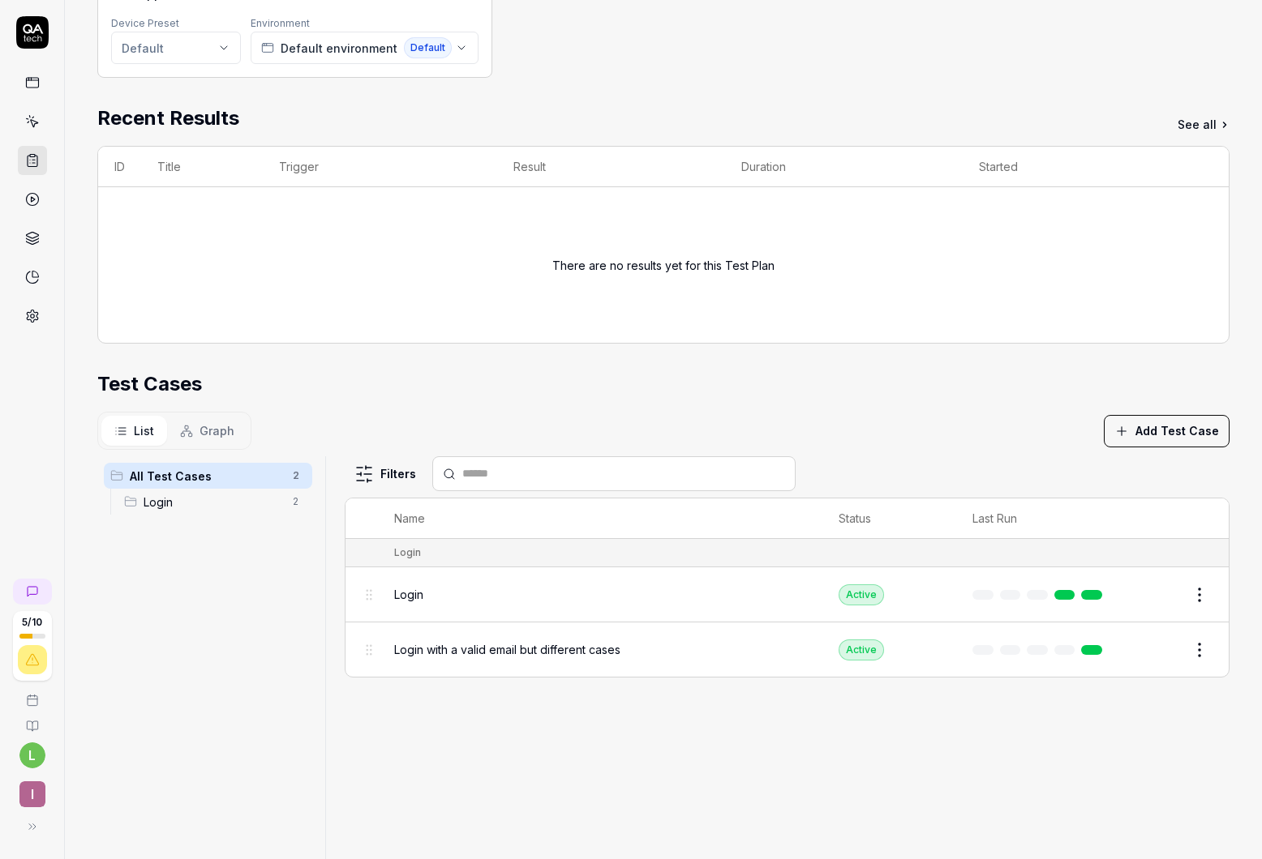
click at [208, 438] on span "Graph" at bounding box center [216, 430] width 35 height 17
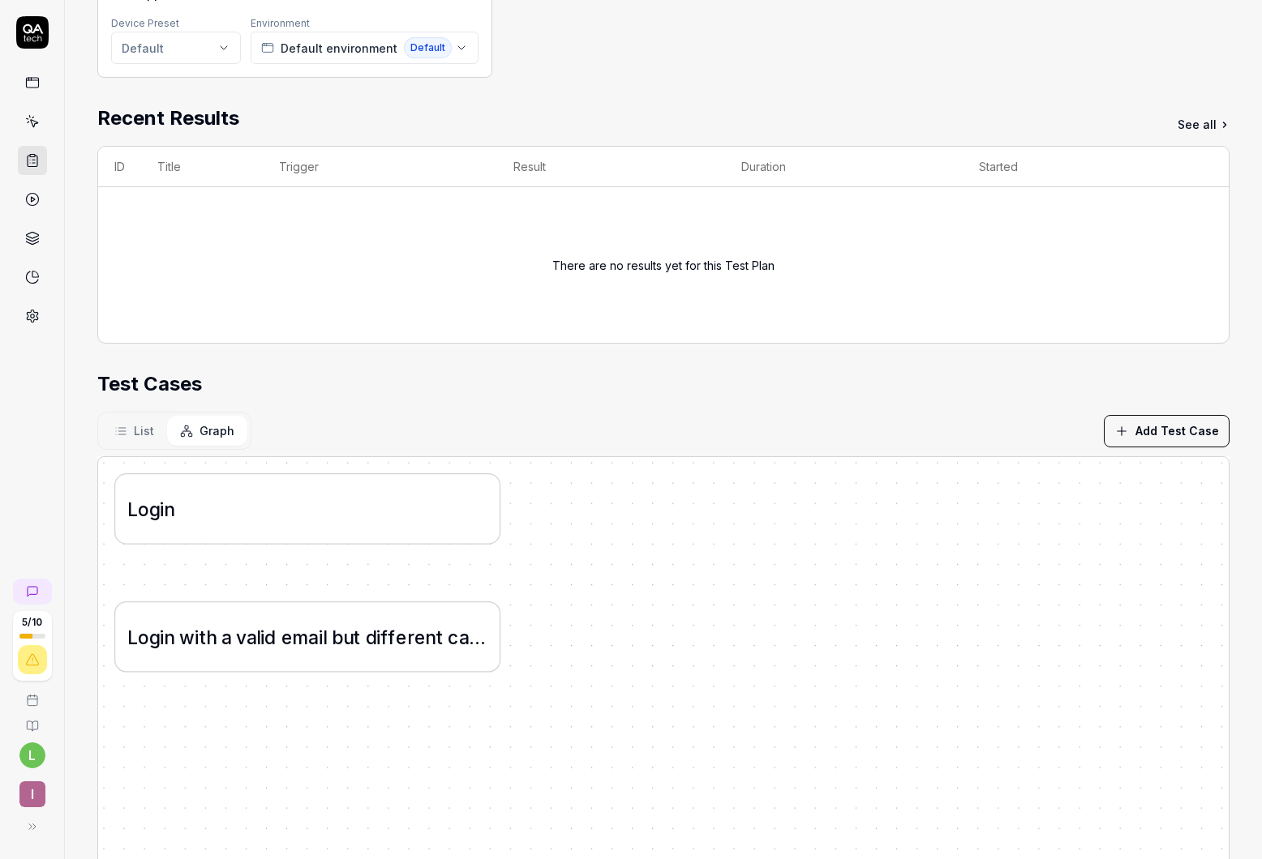
click at [155, 435] on button "List" at bounding box center [134, 431] width 66 height 30
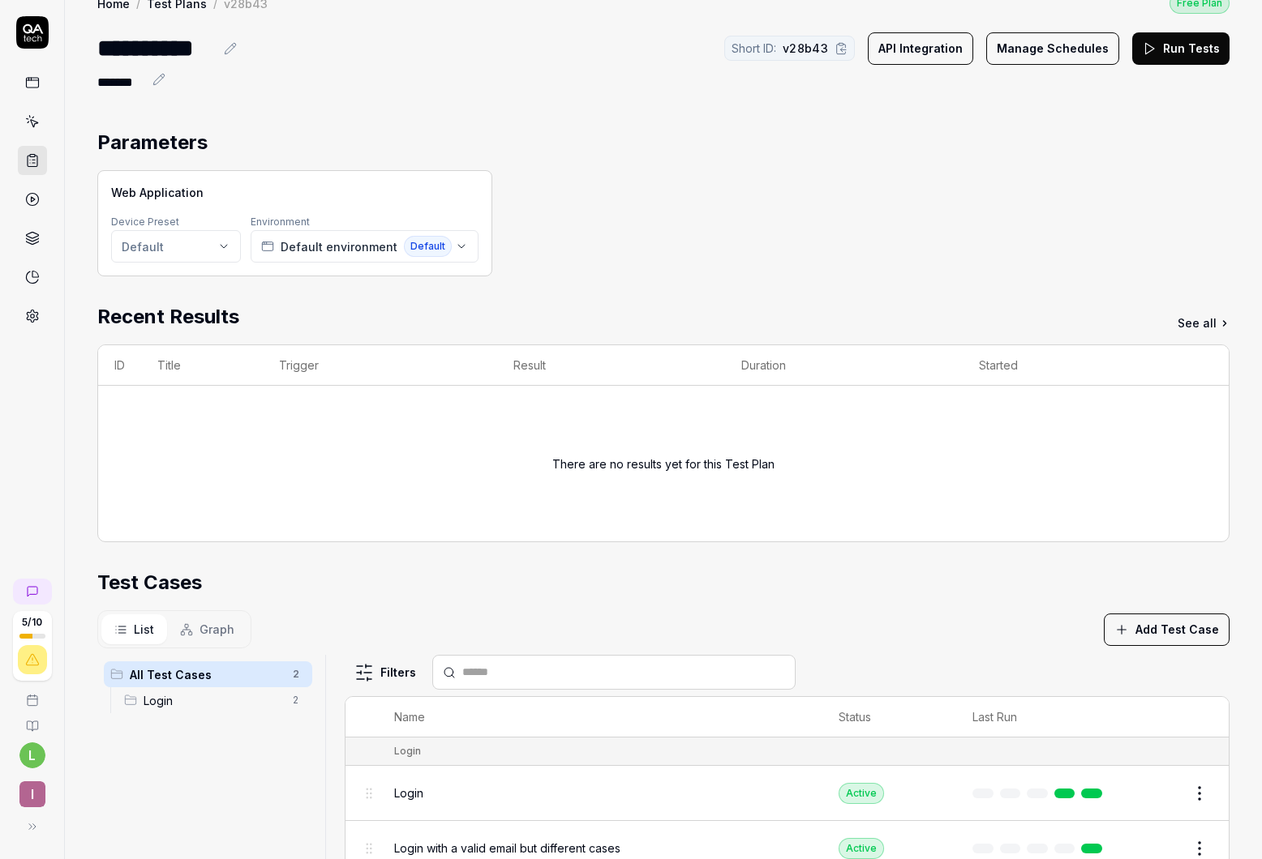
scroll to position [0, 0]
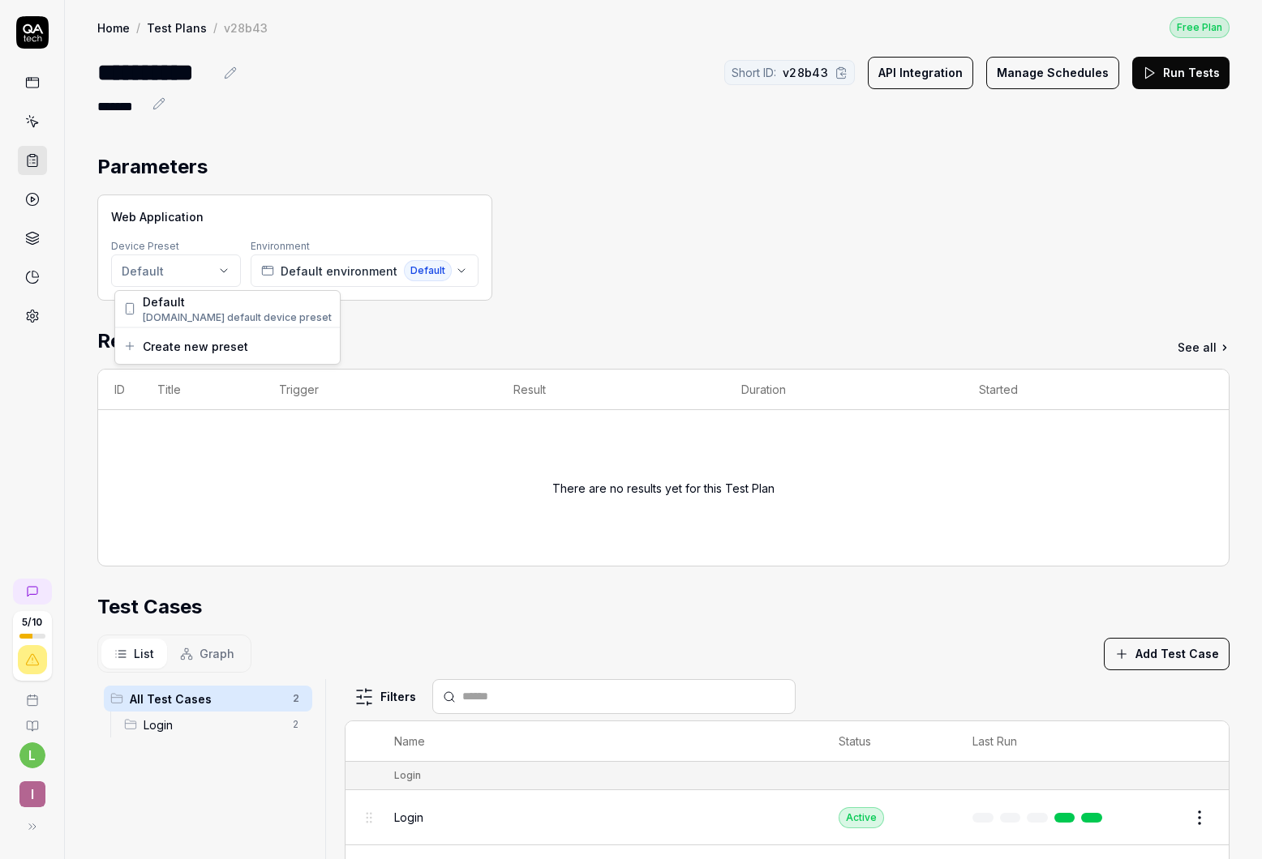
click at [161, 281] on html "**********" at bounding box center [631, 429] width 1262 height 859
click at [176, 342] on span "Create new preset" at bounding box center [195, 346] width 105 height 17
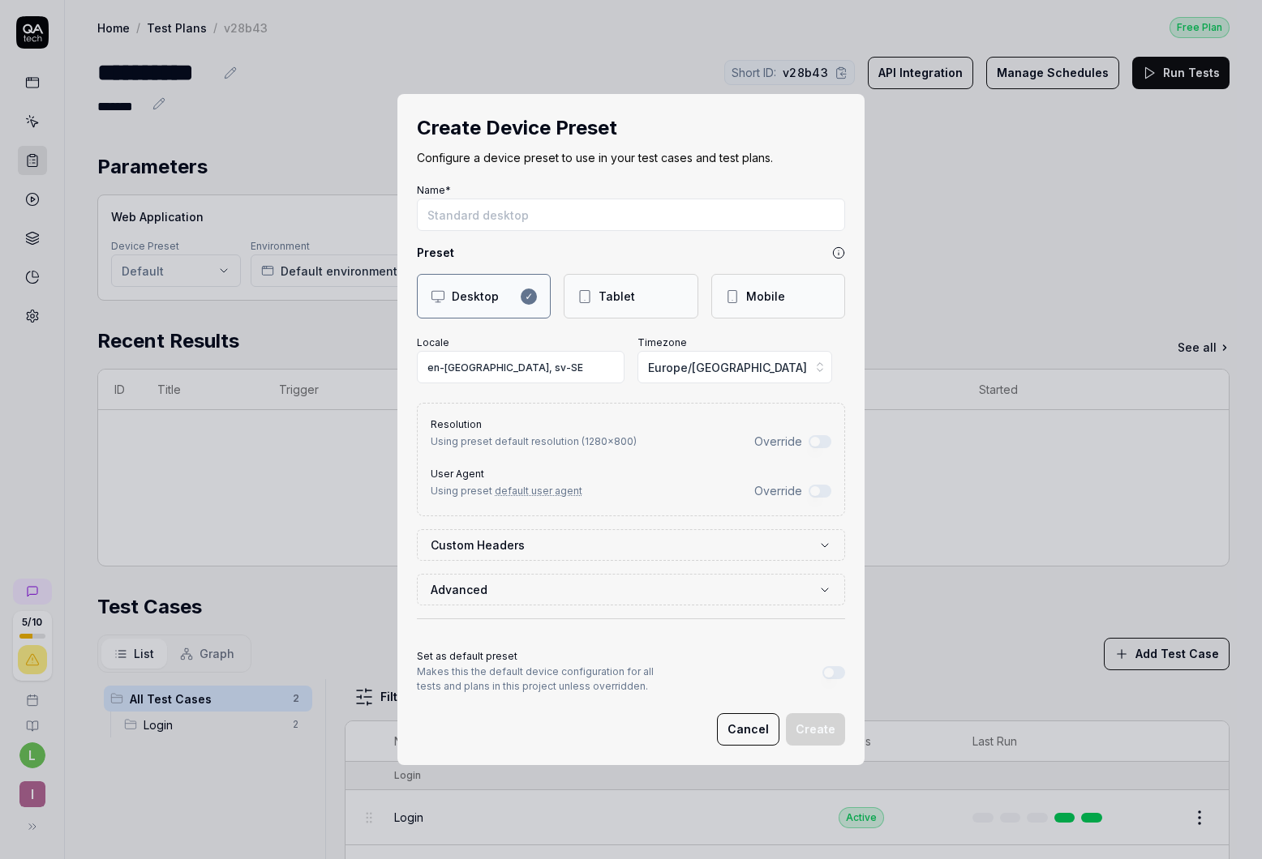
click at [636, 294] on div "Tablet" at bounding box center [630, 296] width 106 height 17
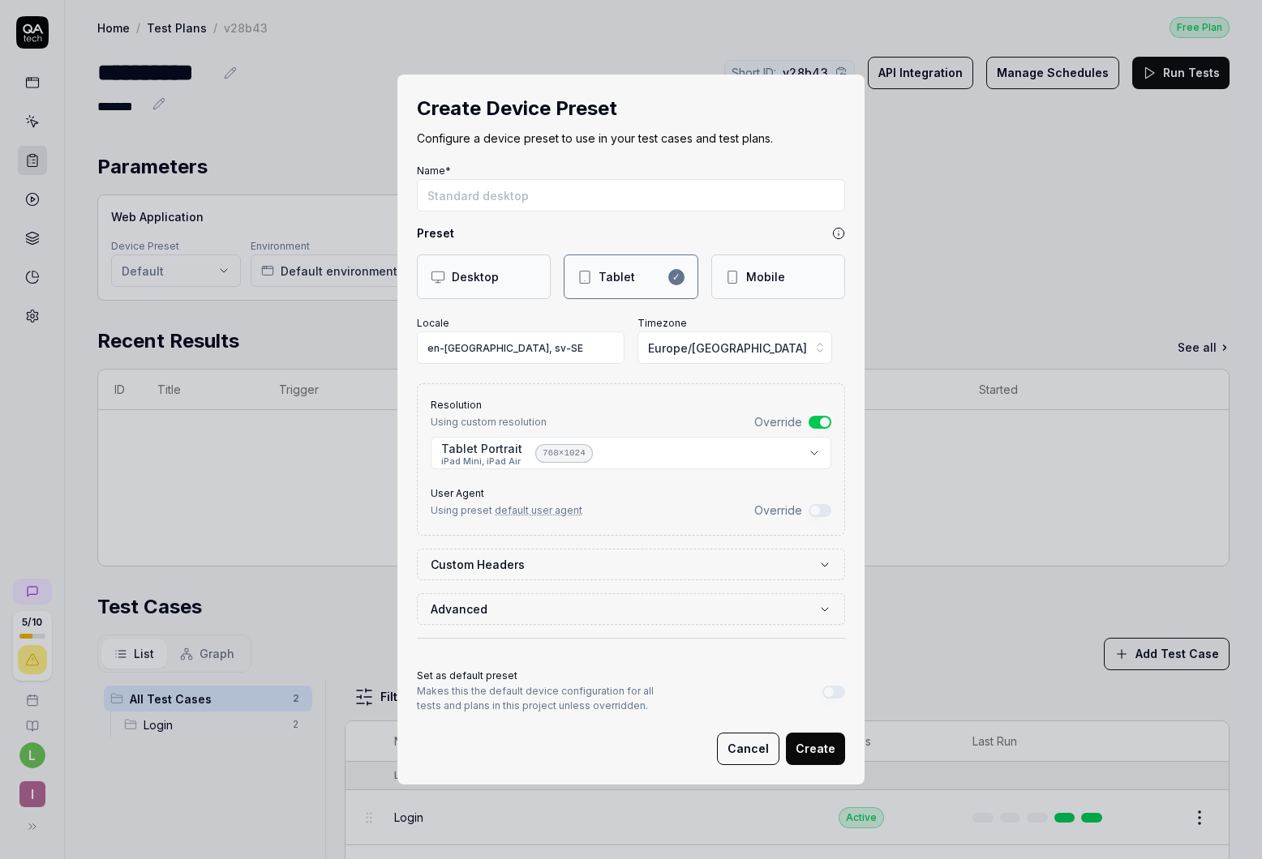
click at [748, 283] on div "Mobile" at bounding box center [765, 276] width 39 height 17
select select "**********"
click at [696, 447] on body "**********" at bounding box center [631, 429] width 1262 height 859
click at [842, 358] on div "**********" at bounding box center [631, 429] width 1262 height 859
